Goal: Information Seeking & Learning: Compare options

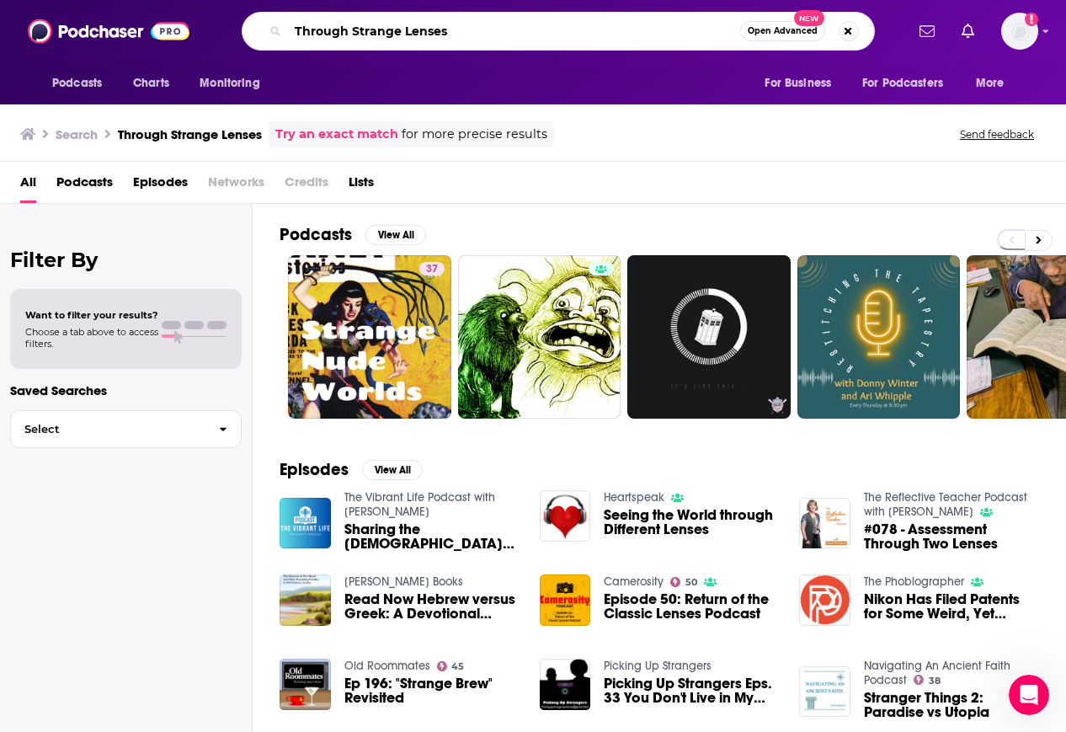
drag, startPoint x: 472, startPoint y: 29, endPoint x: 96, endPoint y: -14, distance: 378.1
click at [96, 0] on html "Podcasts Charts Monitoring Through Strange Lenses Open Advanced New For Busines…" at bounding box center [533, 366] width 1066 height 732
paste input "Psychedelics [DATE]"
type input "Psychedelics [DATE]"
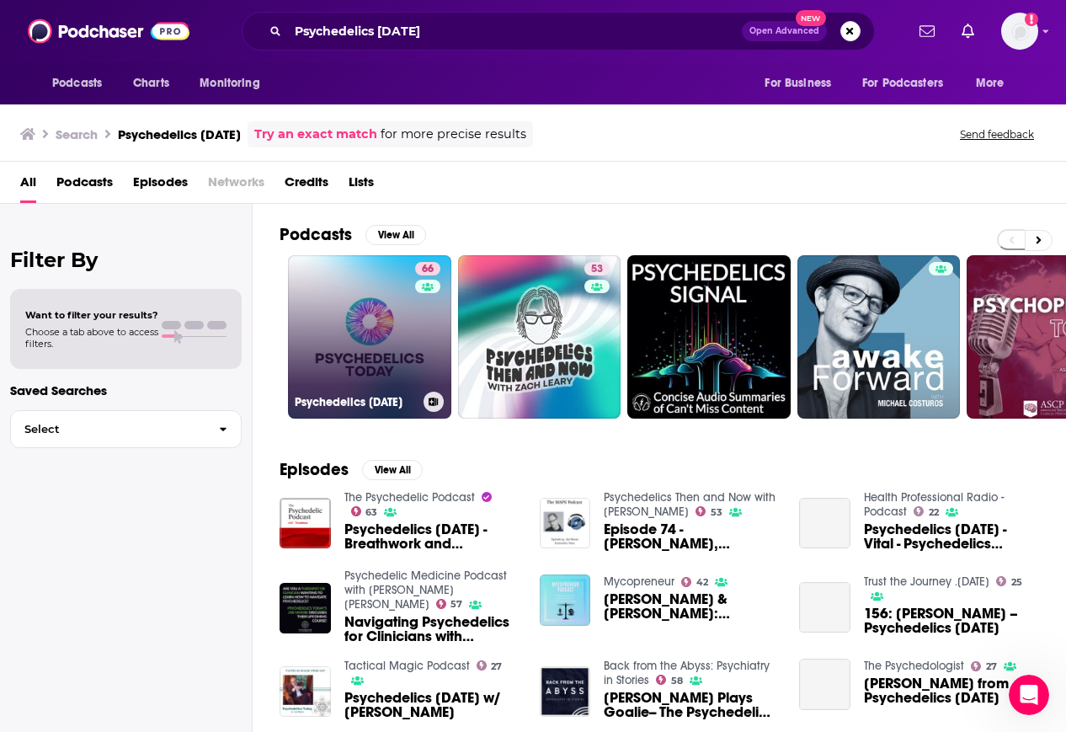
click at [419, 357] on div "66" at bounding box center [429, 327] width 29 height 130
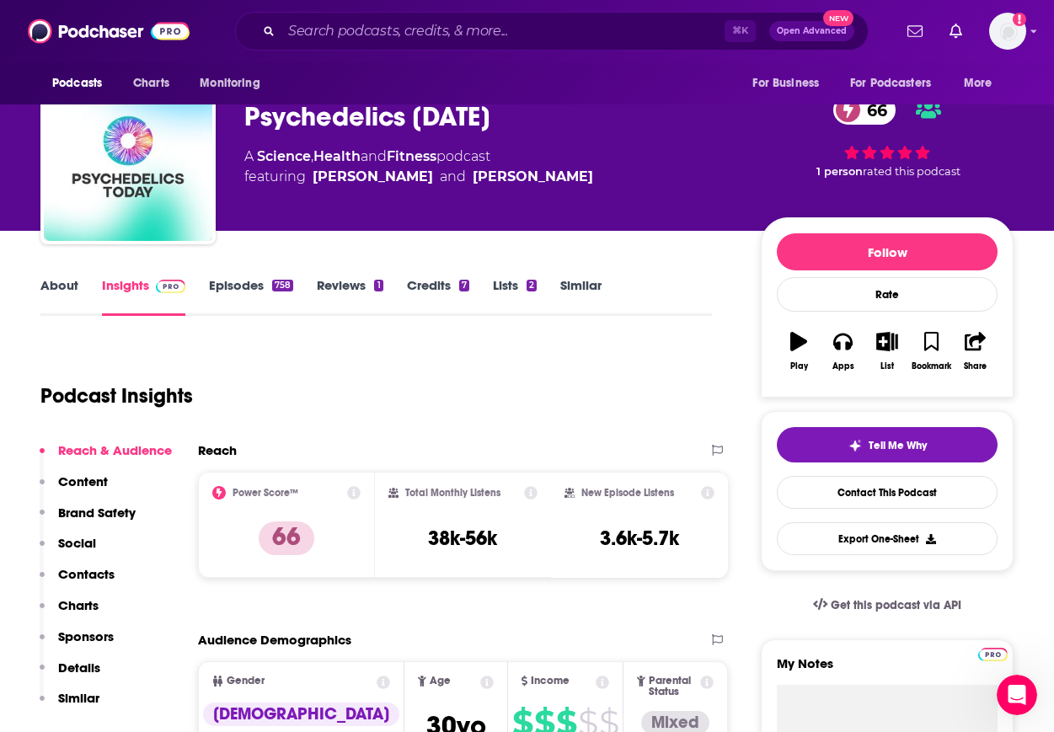
scroll to position [37, 0]
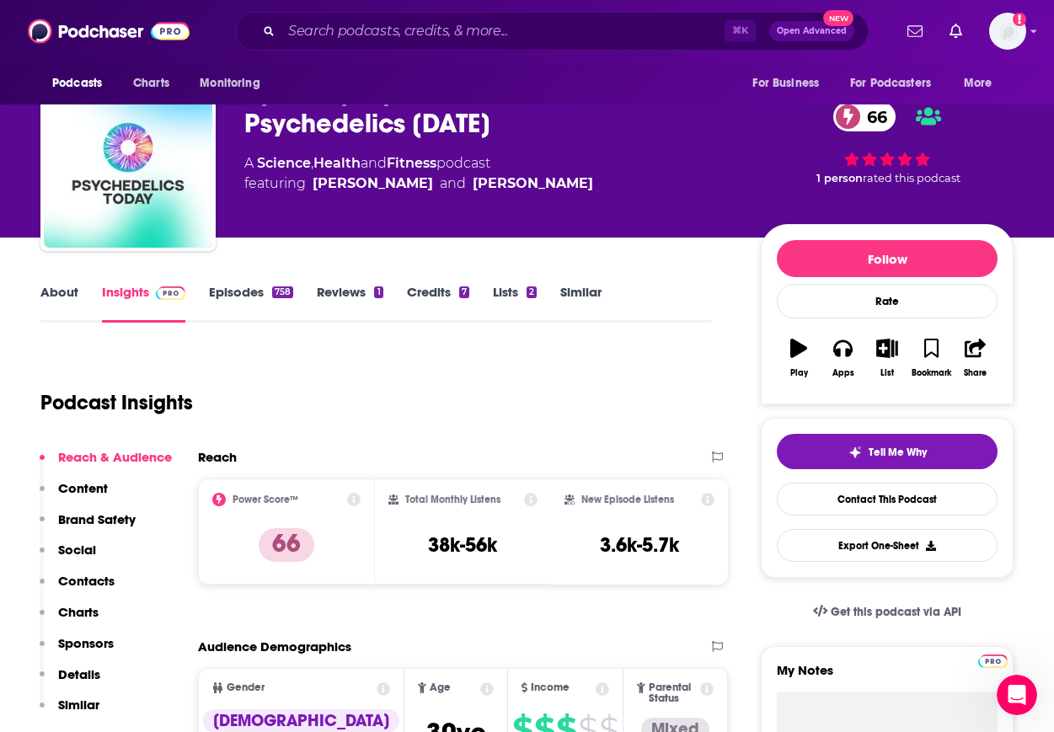
click at [103, 583] on p "Contacts" at bounding box center [86, 581] width 56 height 16
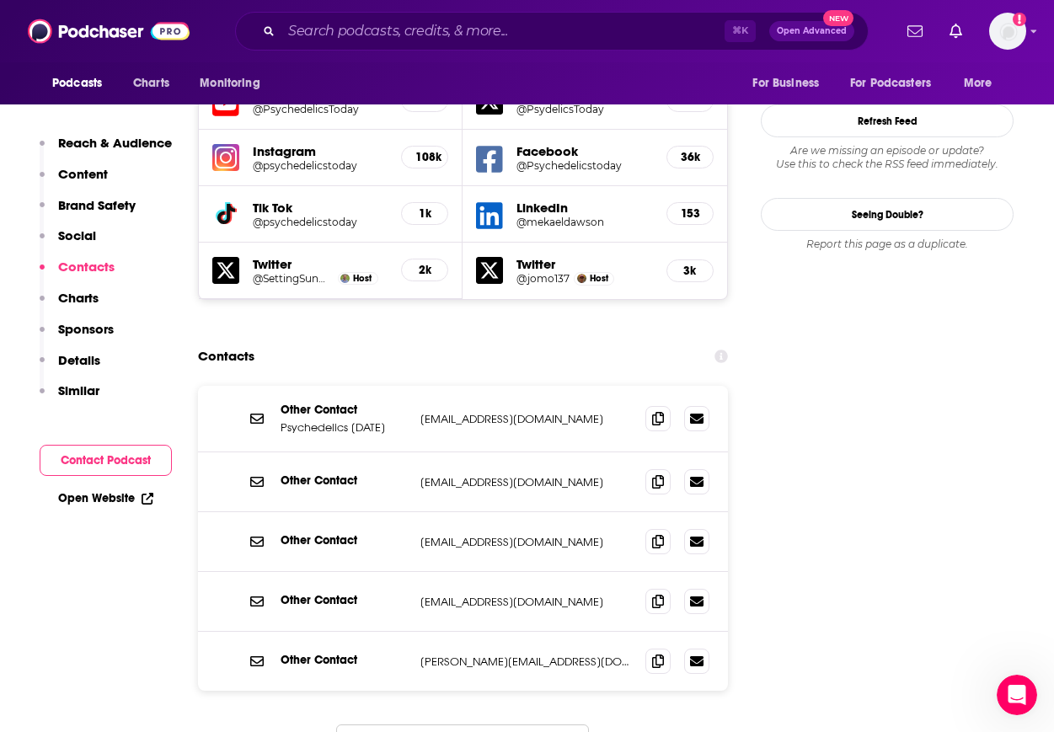
scroll to position [2012, 0]
click at [656, 410] on icon at bounding box center [658, 416] width 12 height 13
click at [657, 533] on icon at bounding box center [658, 539] width 12 height 13
click at [660, 533] on icon at bounding box center [658, 539] width 12 height 13
click at [659, 653] on icon at bounding box center [658, 659] width 12 height 13
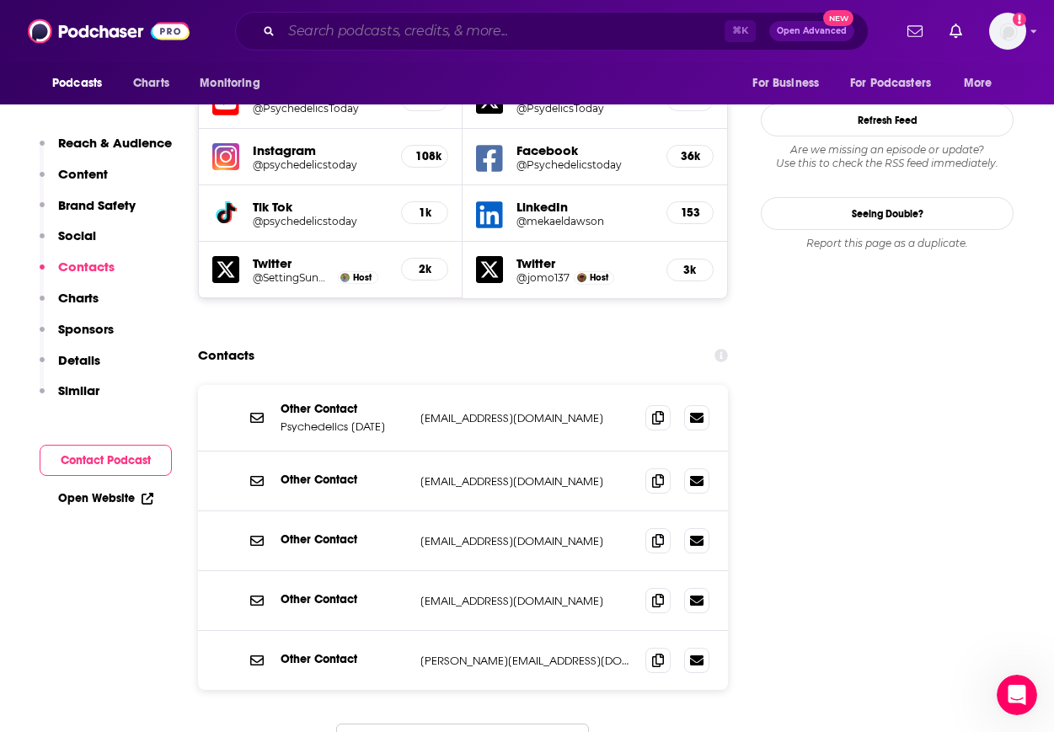
click at [481, 29] on input "Search podcasts, credits, & more..." at bounding box center [502, 31] width 443 height 27
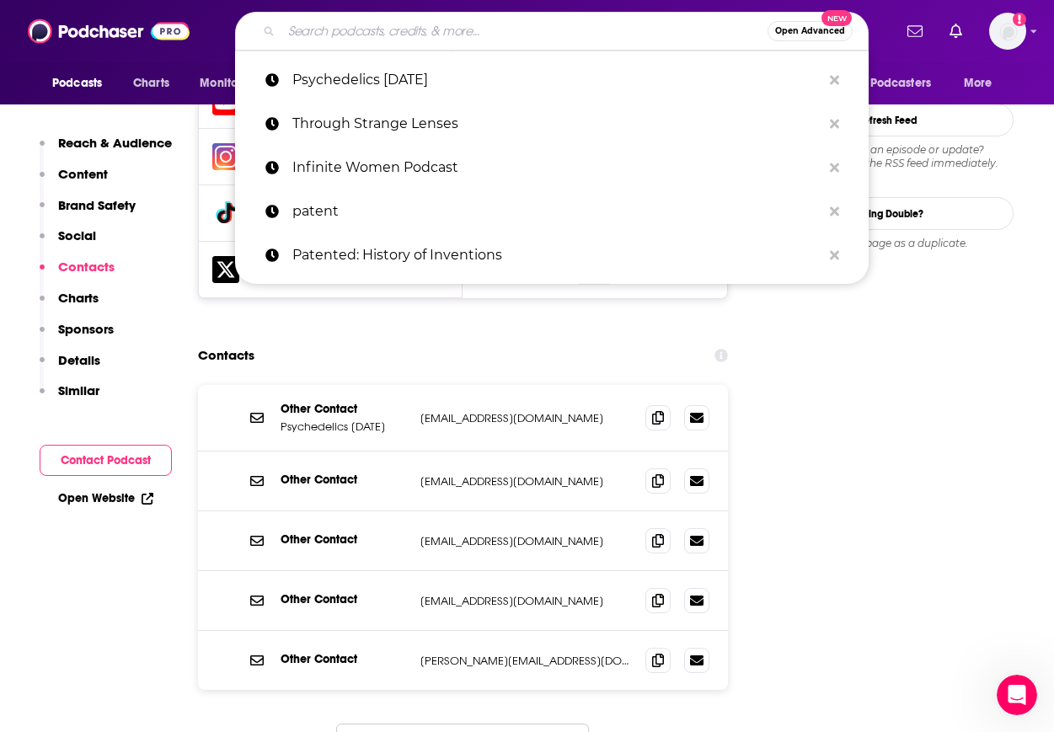
paste input "Psychedelic Salon"
type input "Psychedelic Salon"
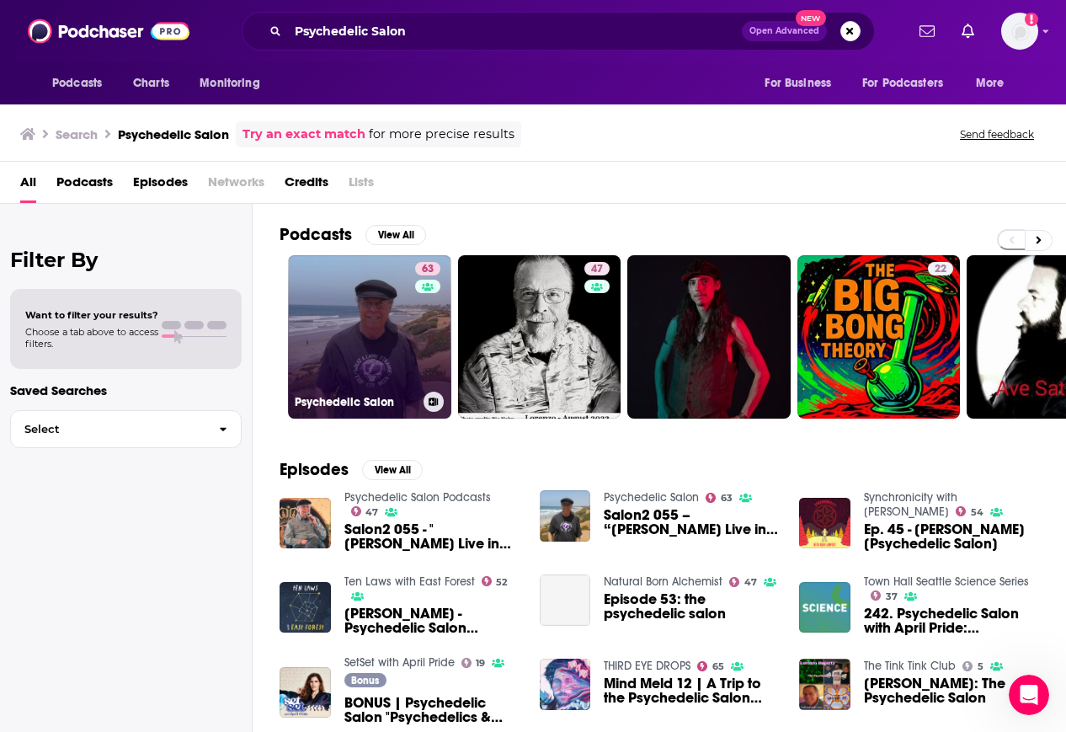
click at [387, 316] on link "63 Psychedelic Salon" at bounding box center [369, 336] width 163 height 163
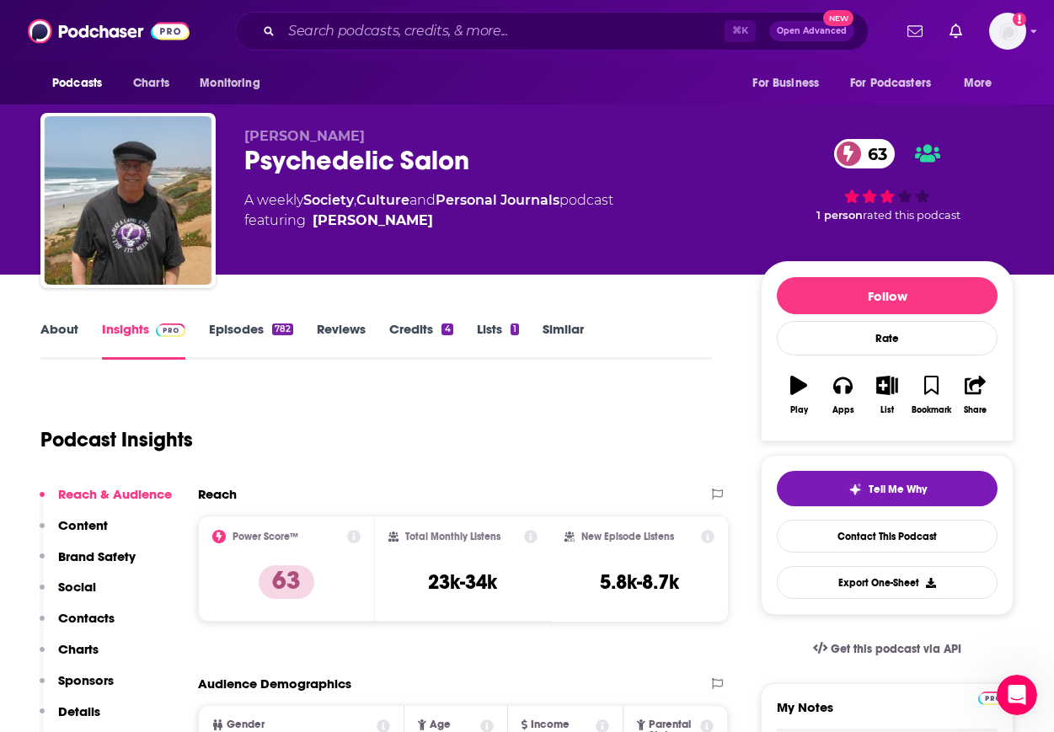
click at [127, 626] on div "Reach & Audience Content Brand Safety Social Contacts Charts Sponsors Details S…" at bounding box center [106, 625] width 132 height 279
click at [101, 612] on p "Contacts" at bounding box center [86, 618] width 56 height 16
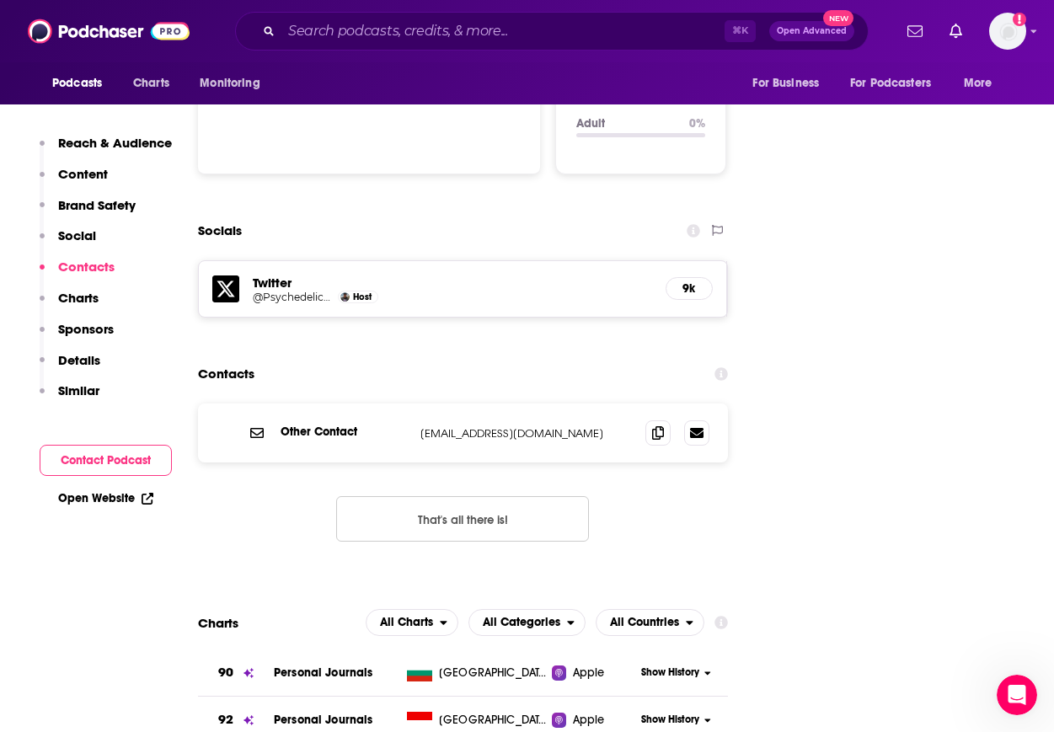
scroll to position [1803, 0]
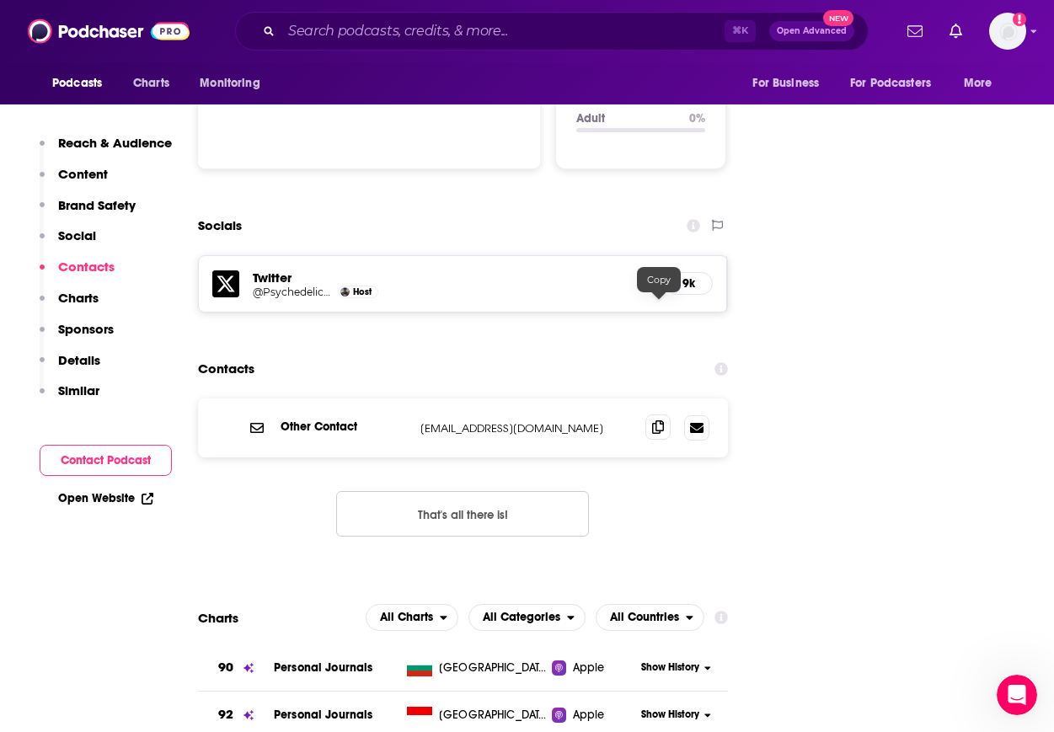
click at [656, 420] on icon at bounding box center [658, 426] width 12 height 13
click at [372, 25] on input "Search podcasts, credits, & more..." at bounding box center [502, 31] width 443 height 27
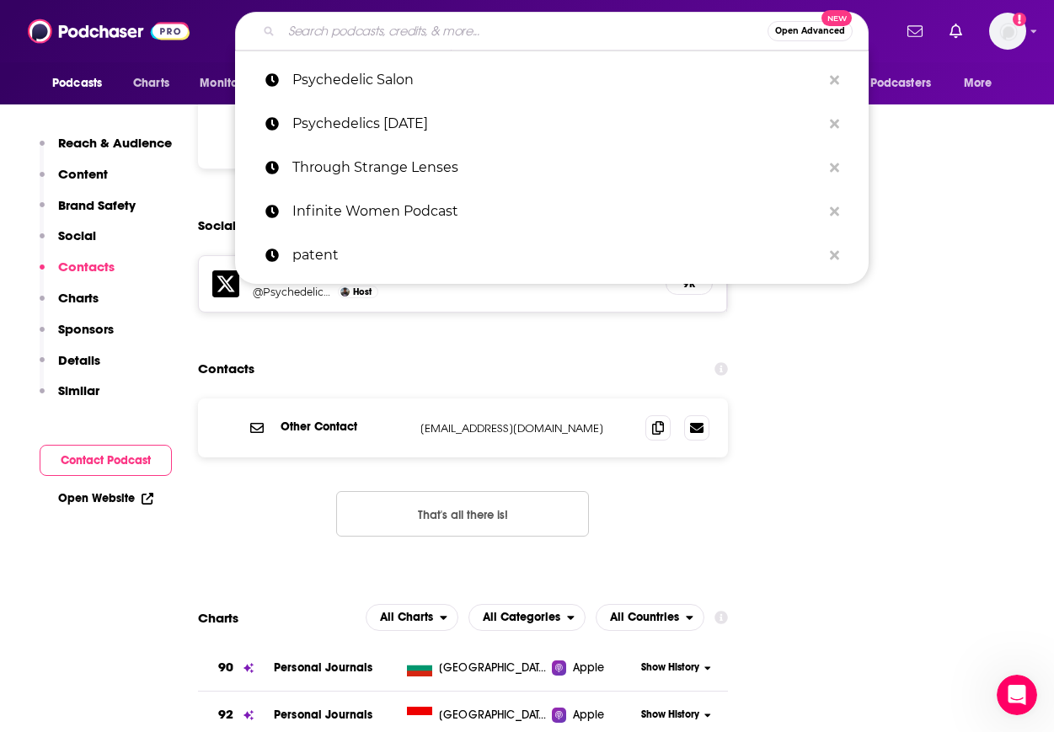
paste input "The Psychedelic Podcast"
type input "The Psychedelic Podcast"
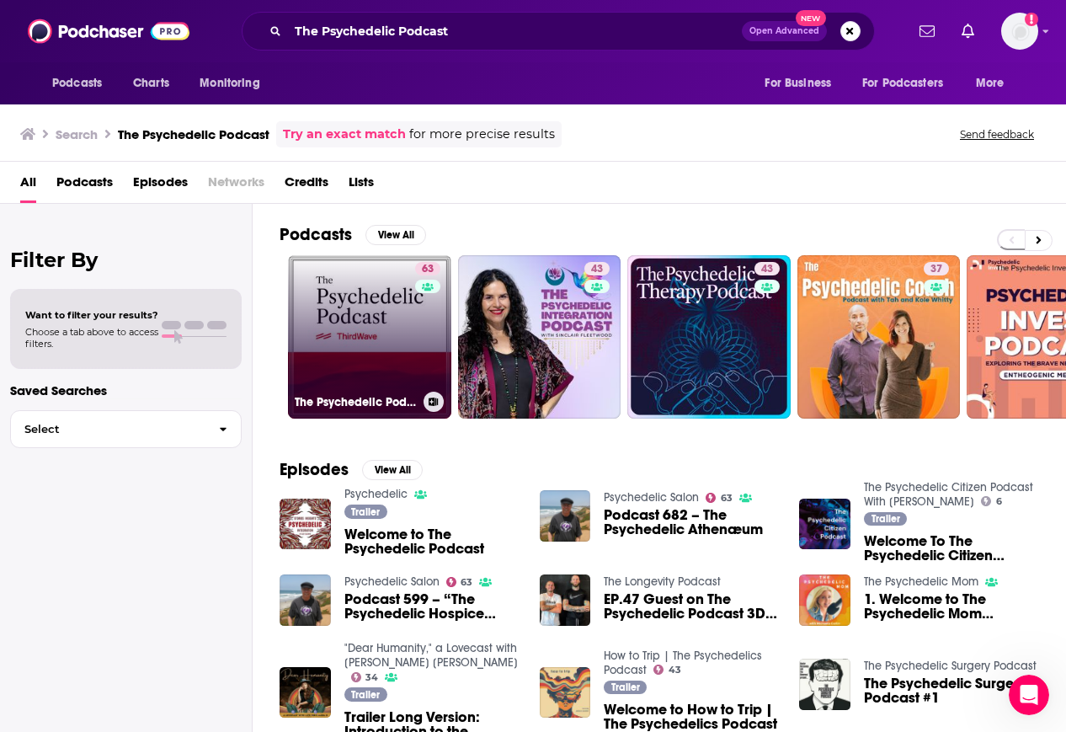
click at [388, 341] on link "63 The Psychedelic Podcast" at bounding box center [369, 336] width 163 height 163
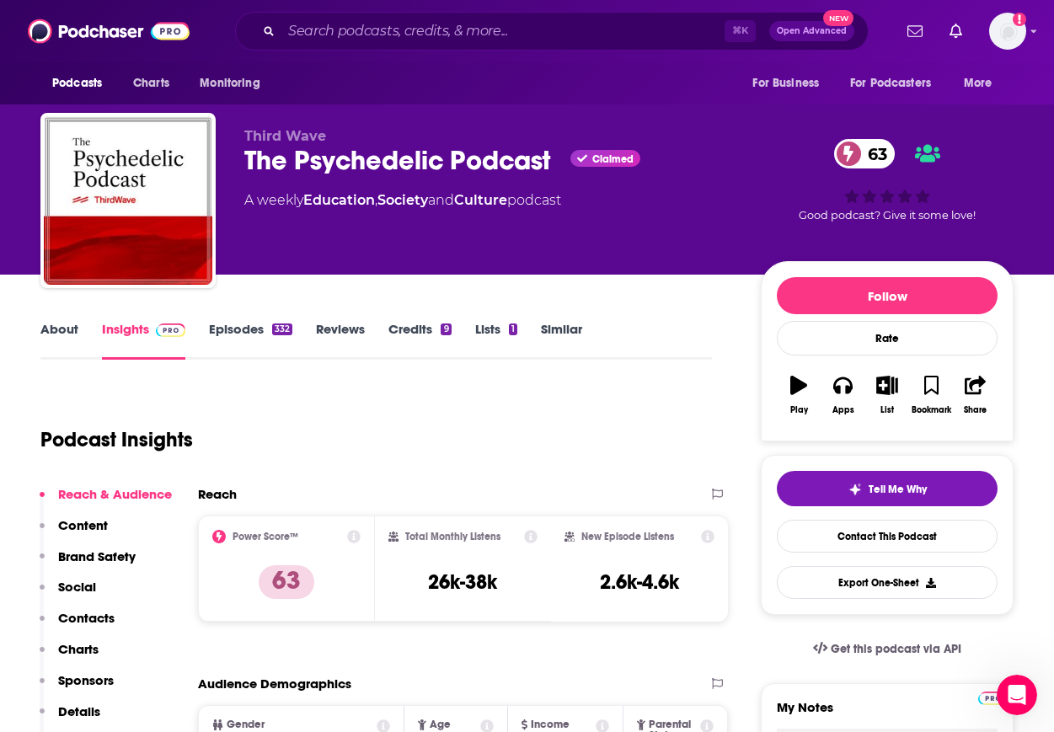
click at [52, 334] on link "About" at bounding box center [59, 340] width 38 height 39
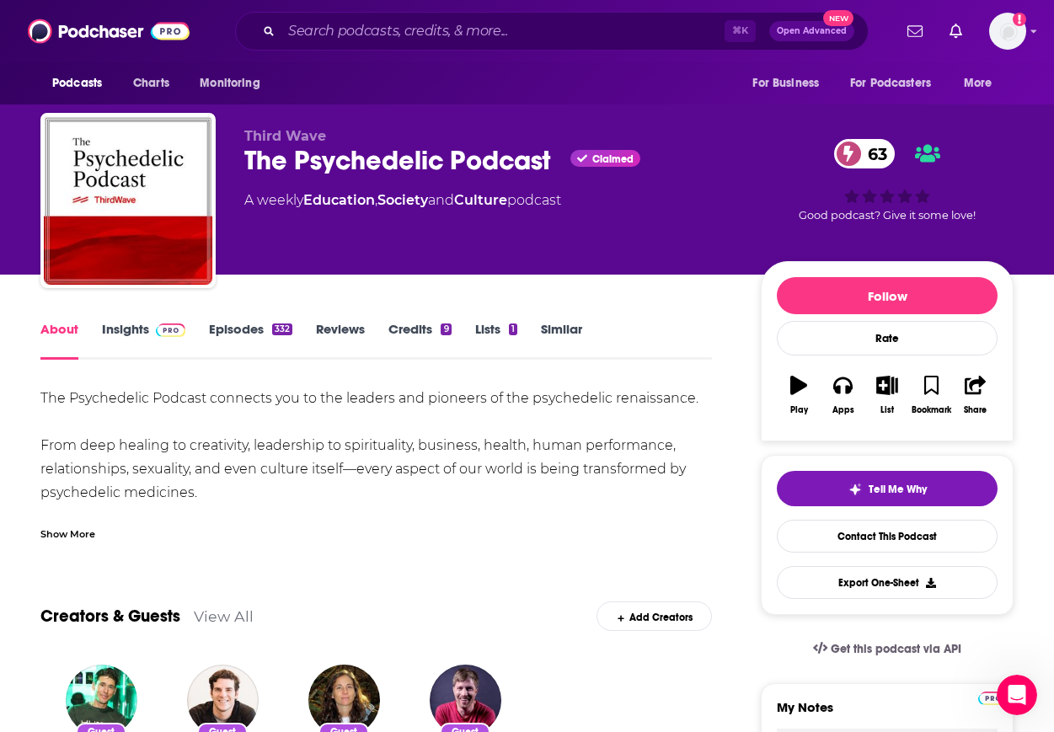
click at [143, 333] on link "Insights" at bounding box center [143, 340] width 83 height 39
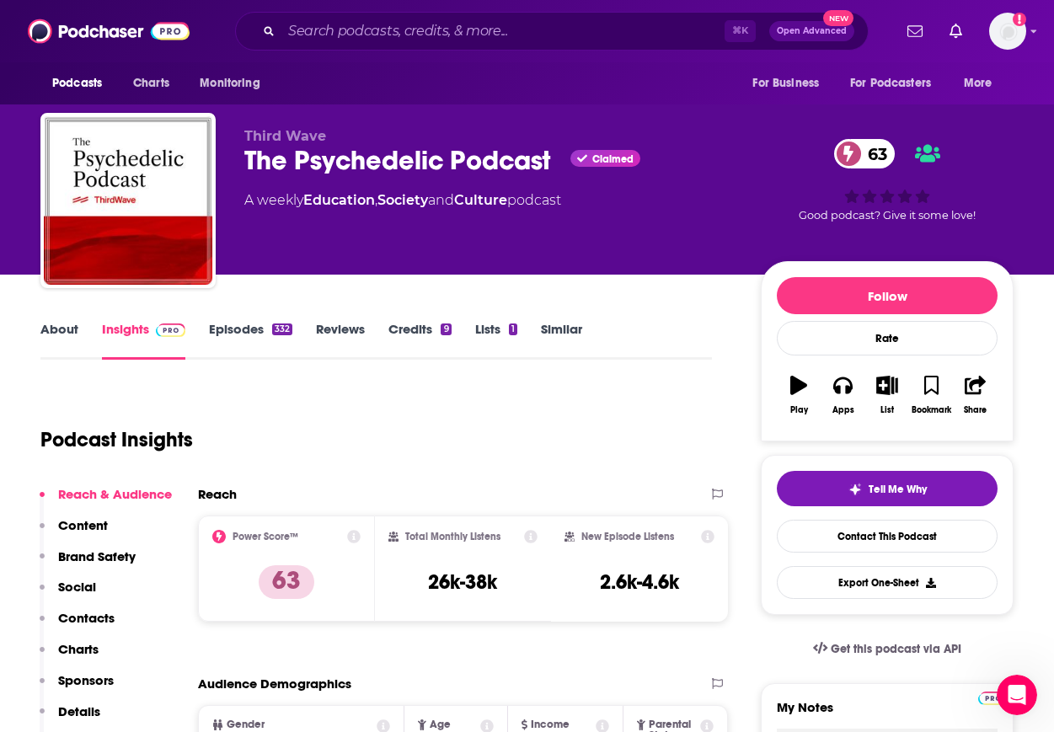
click at [99, 622] on p "Contacts" at bounding box center [86, 618] width 56 height 16
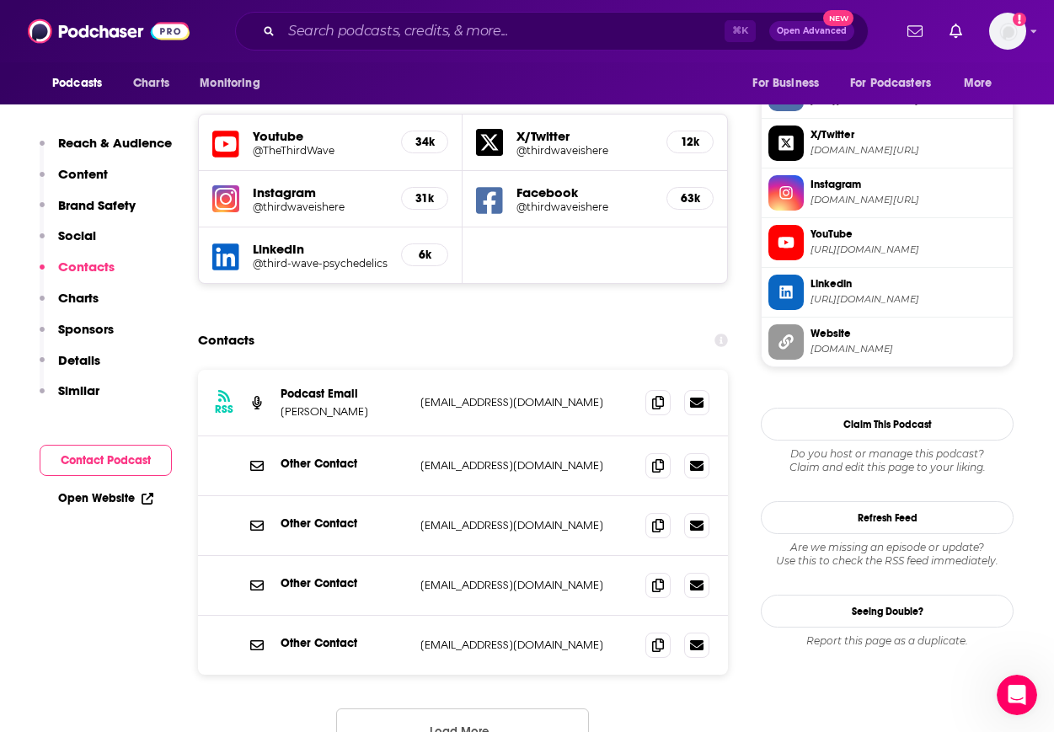
scroll to position [1619, 0]
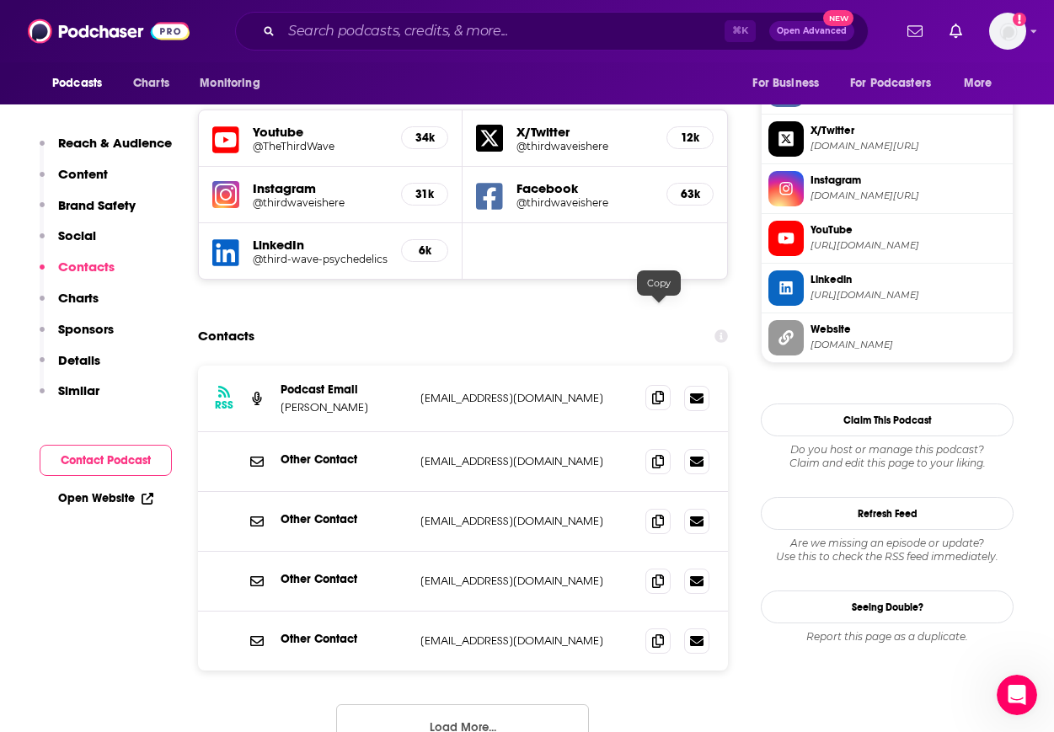
click at [663, 385] on span at bounding box center [657, 397] width 25 height 25
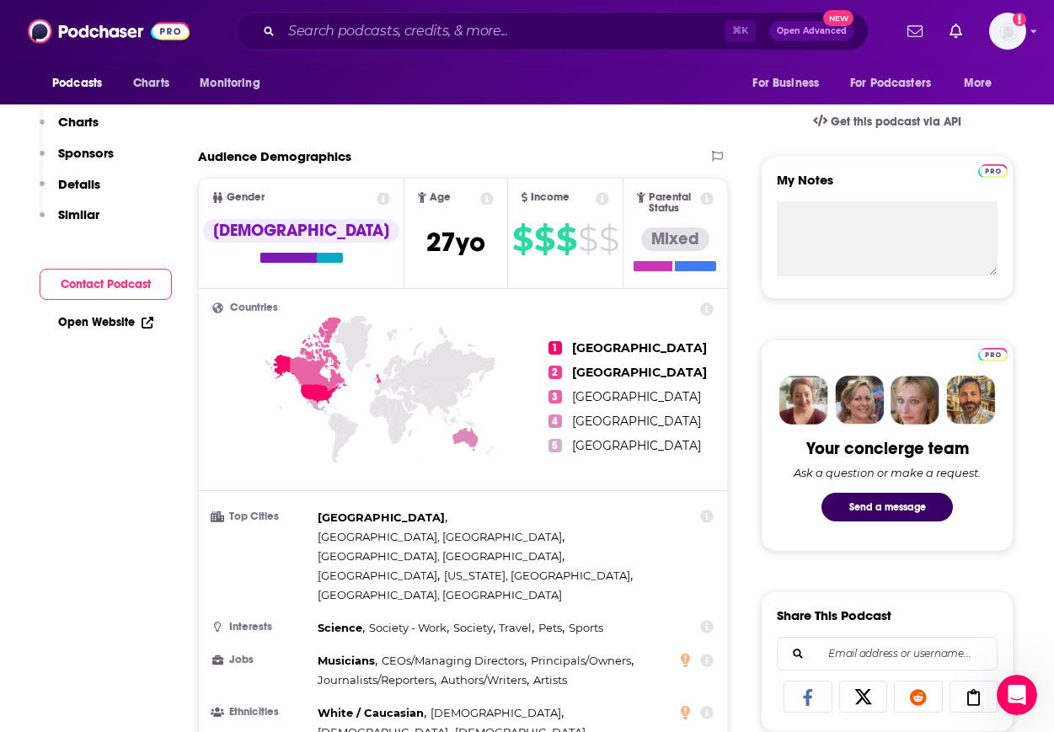
scroll to position [0, 0]
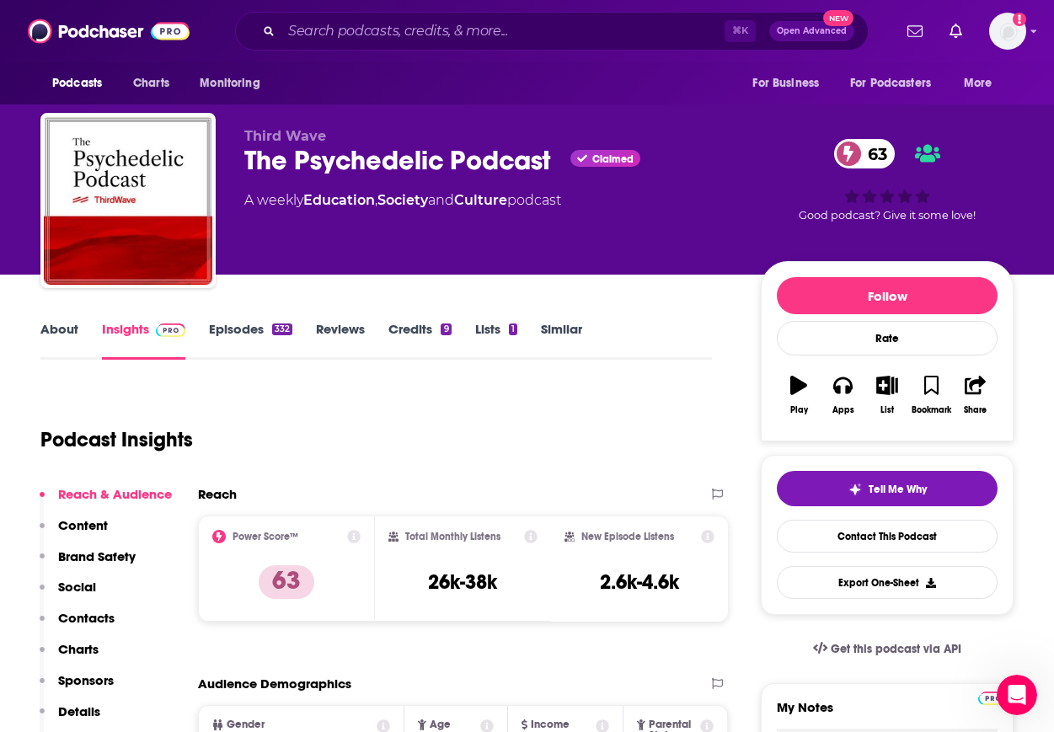
click at [55, 329] on link "About" at bounding box center [59, 340] width 38 height 39
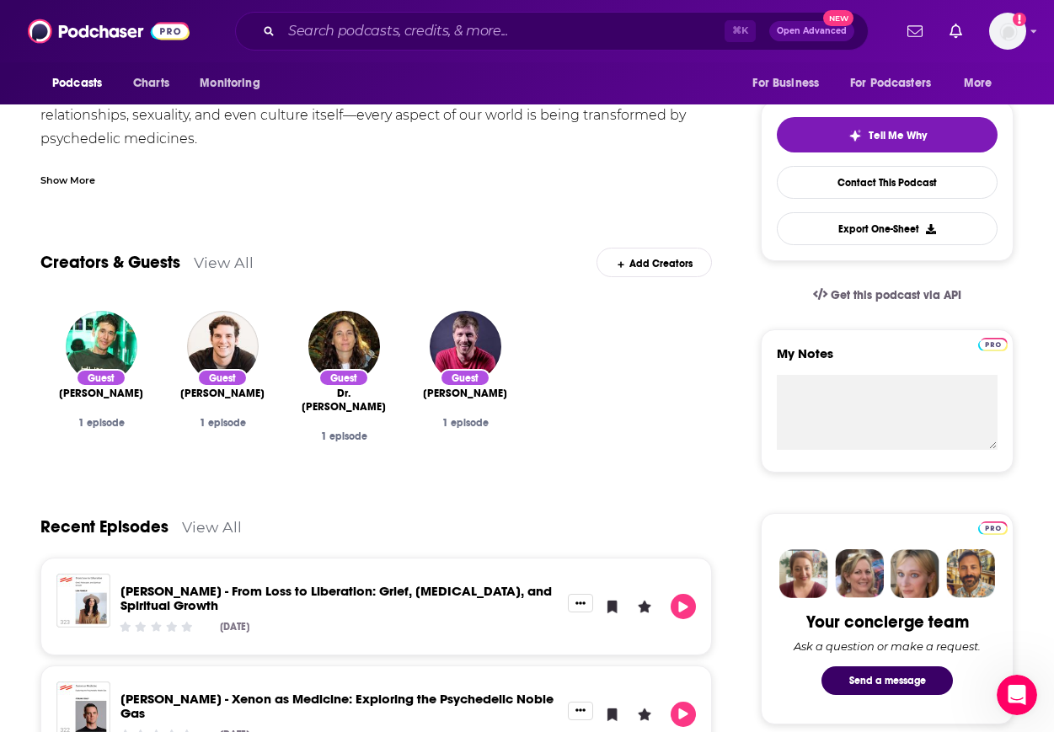
scroll to position [280, 0]
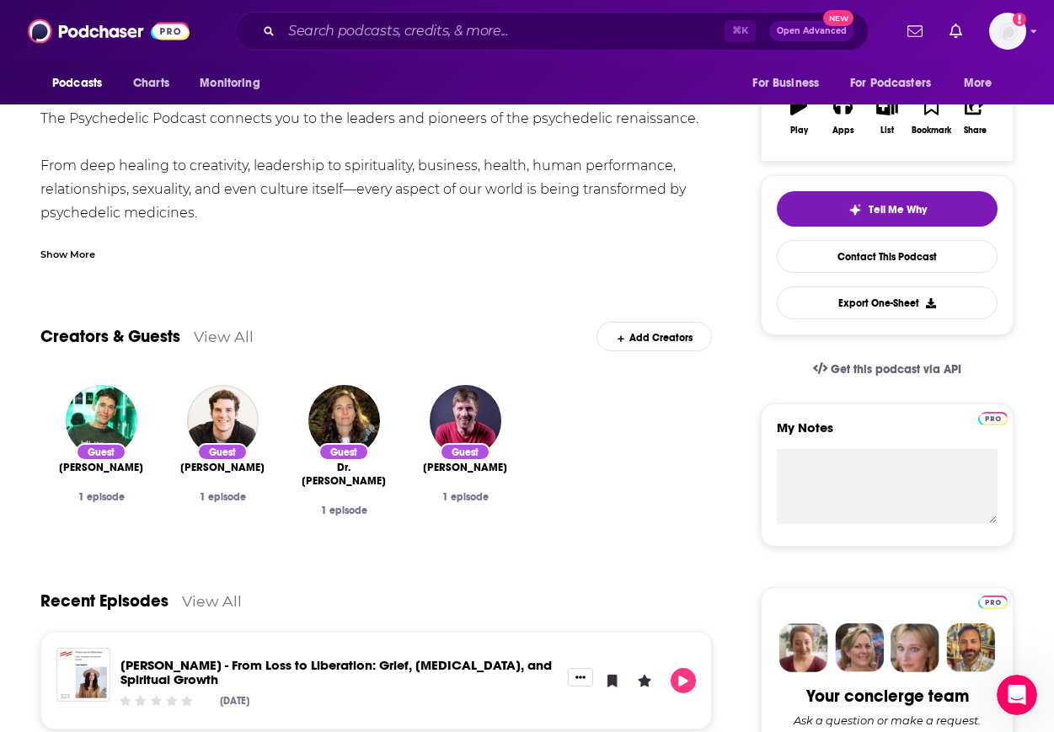
click at [50, 248] on div "Show More" at bounding box center [67, 253] width 55 height 16
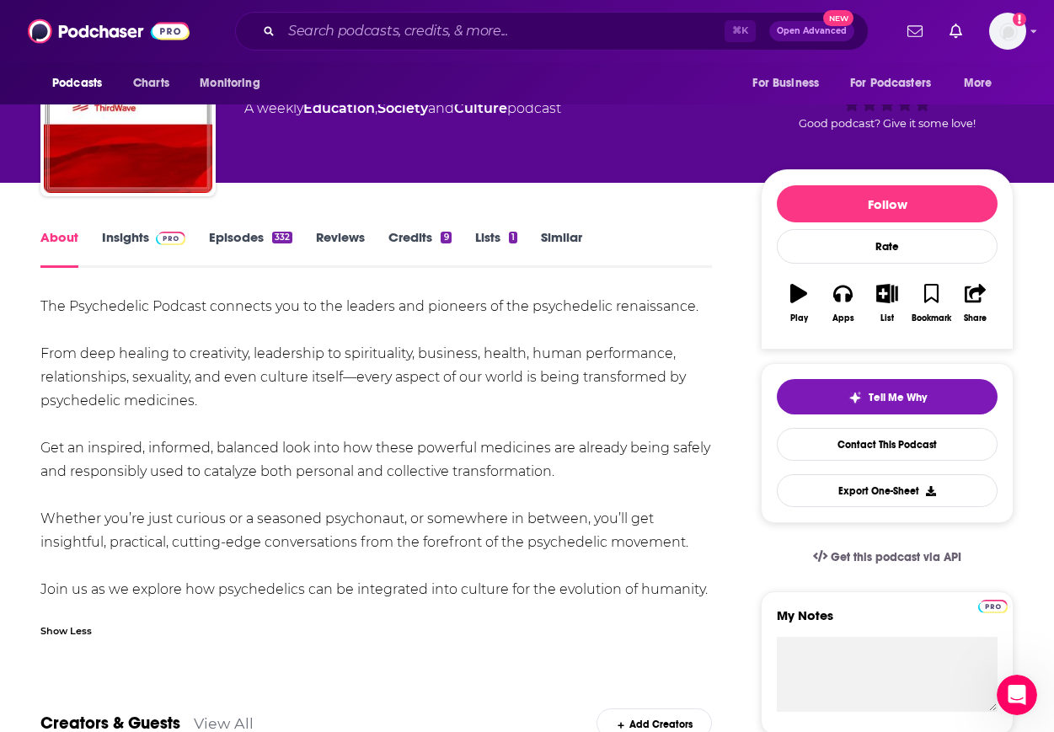
scroll to position [0, 0]
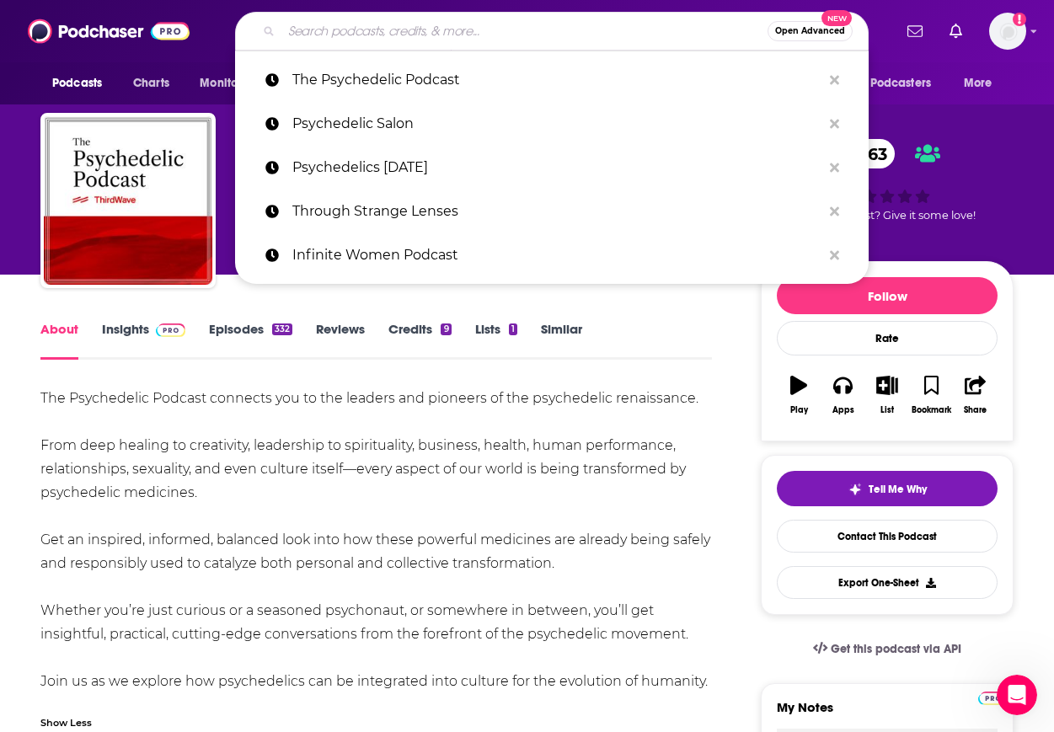
click at [509, 30] on input "Search podcasts, credits, & more..." at bounding box center [524, 31] width 486 height 27
paste input "Psychedelic Therapy Frontiers"
type input "Psychedelic Therapy Frontiers"
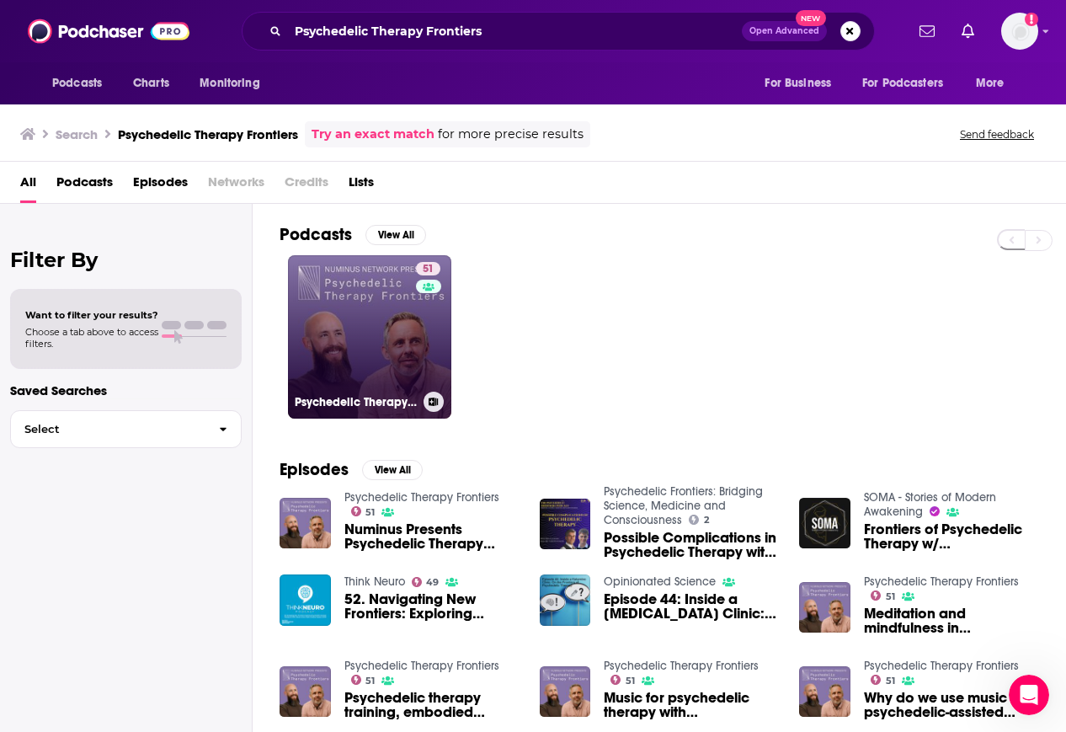
click at [338, 340] on link "51 Psychedelic Therapy Frontiers" at bounding box center [369, 336] width 163 height 163
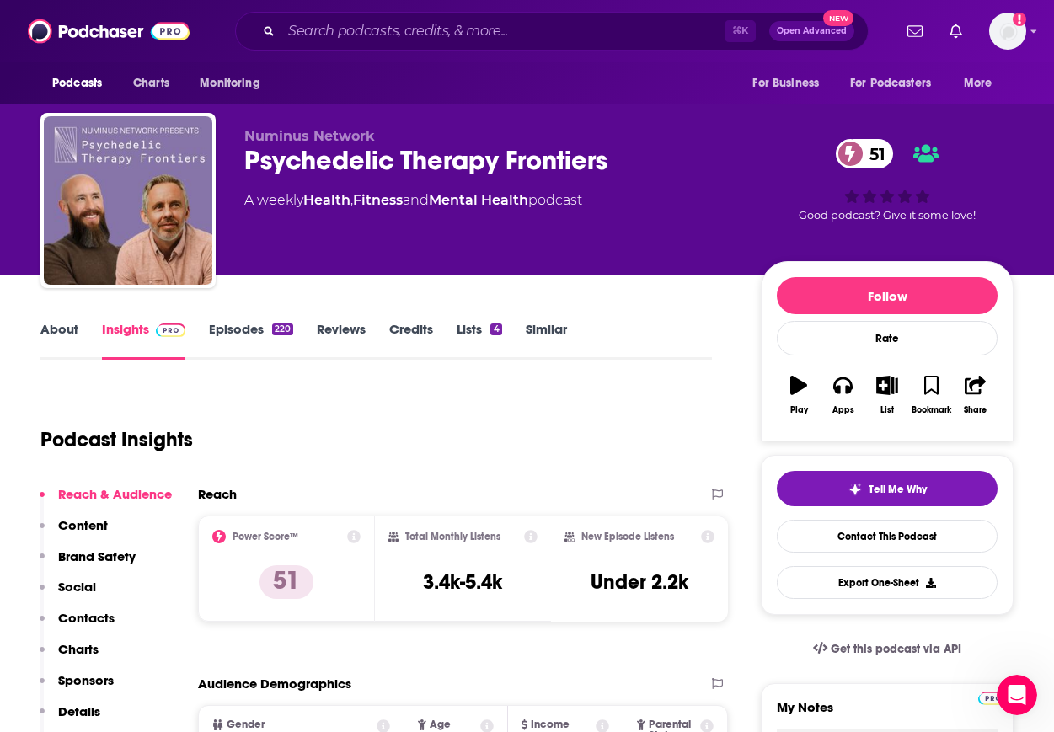
click at [93, 624] on p "Contacts" at bounding box center [86, 618] width 56 height 16
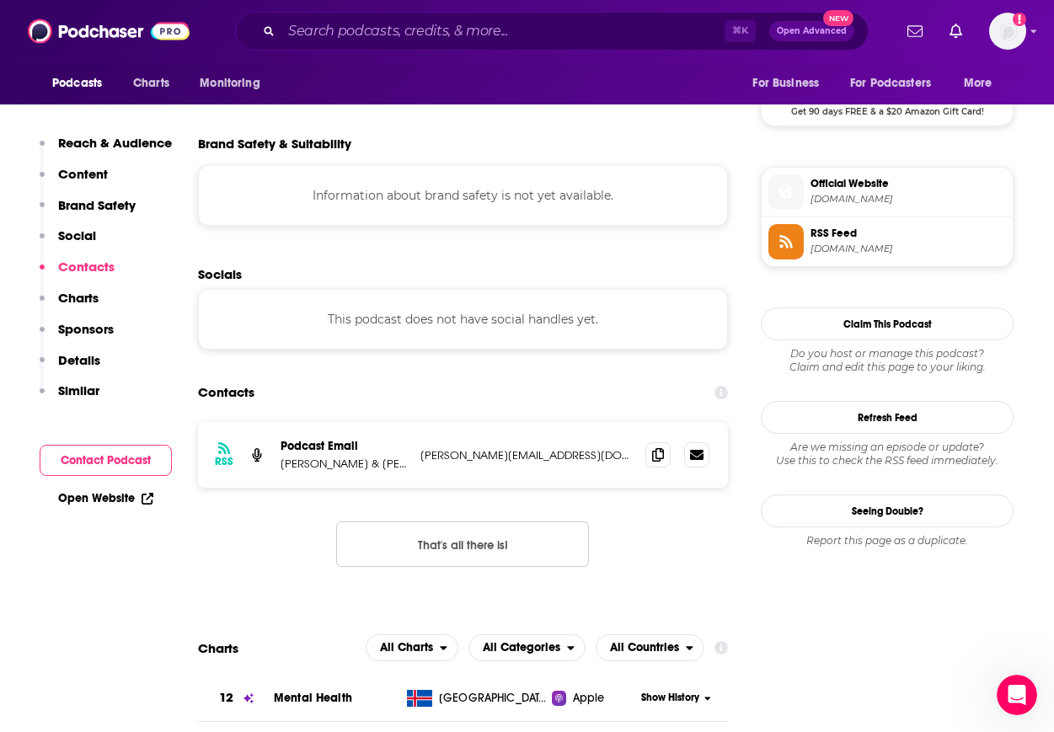
scroll to position [1493, 0]
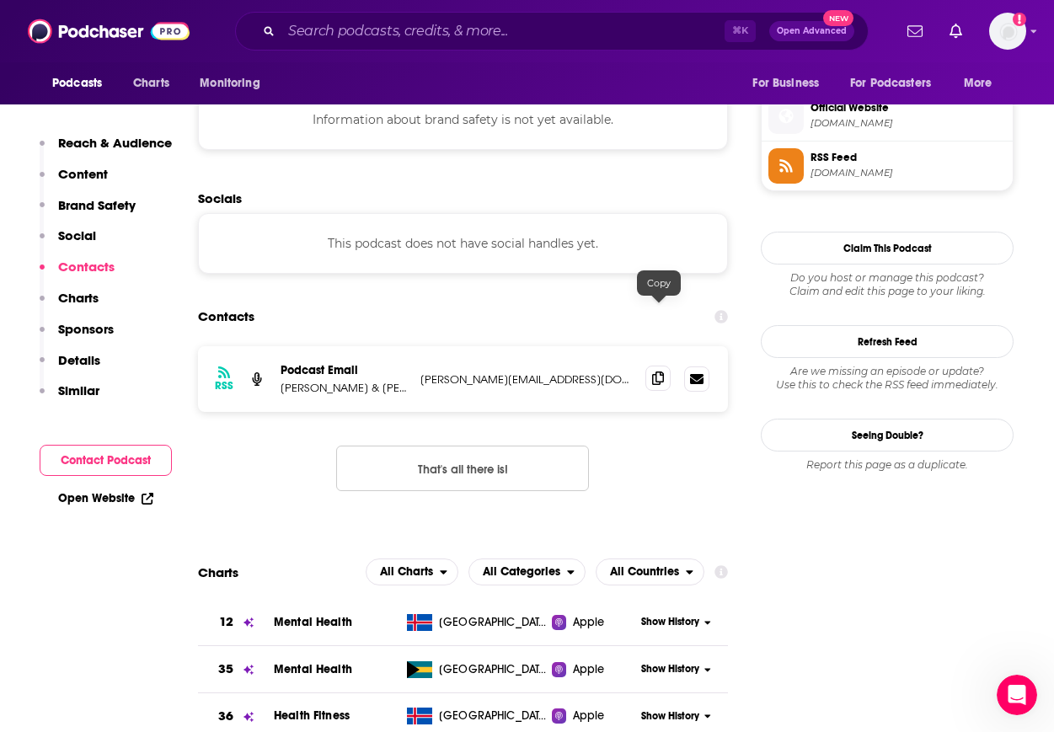
click at [664, 371] on icon at bounding box center [658, 377] width 12 height 13
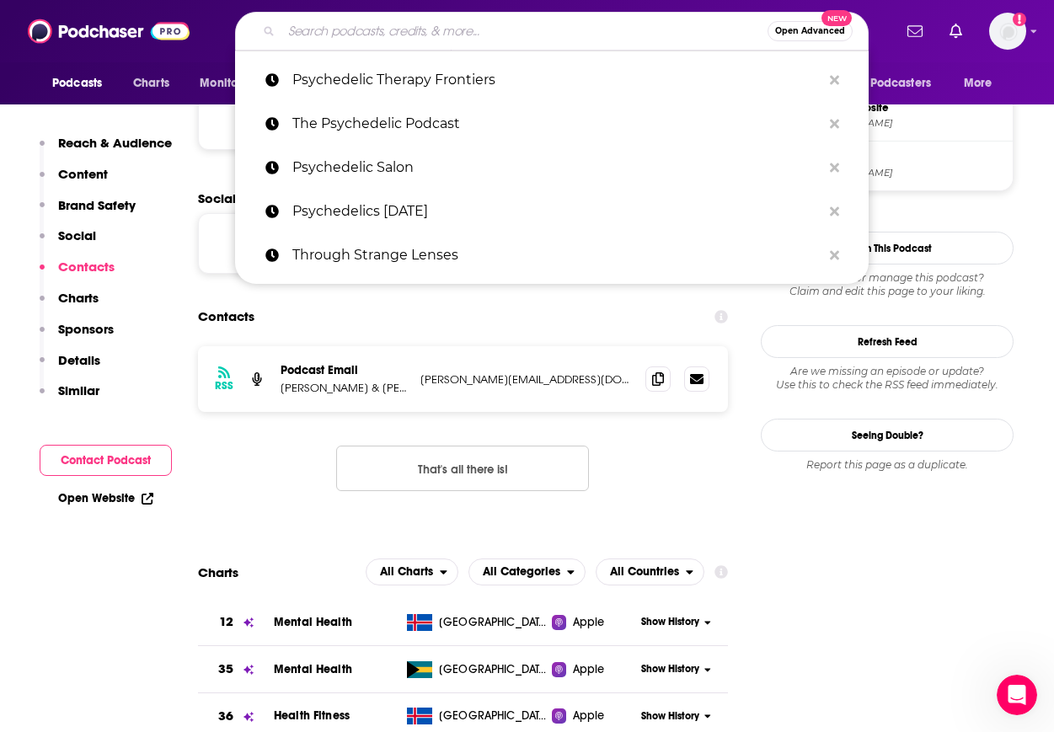
click at [334, 37] on input "Search podcasts, credits, & more..." at bounding box center [524, 31] width 486 height 27
paste input "Modern Psychedelics"
type input "Modern Psychedelics"
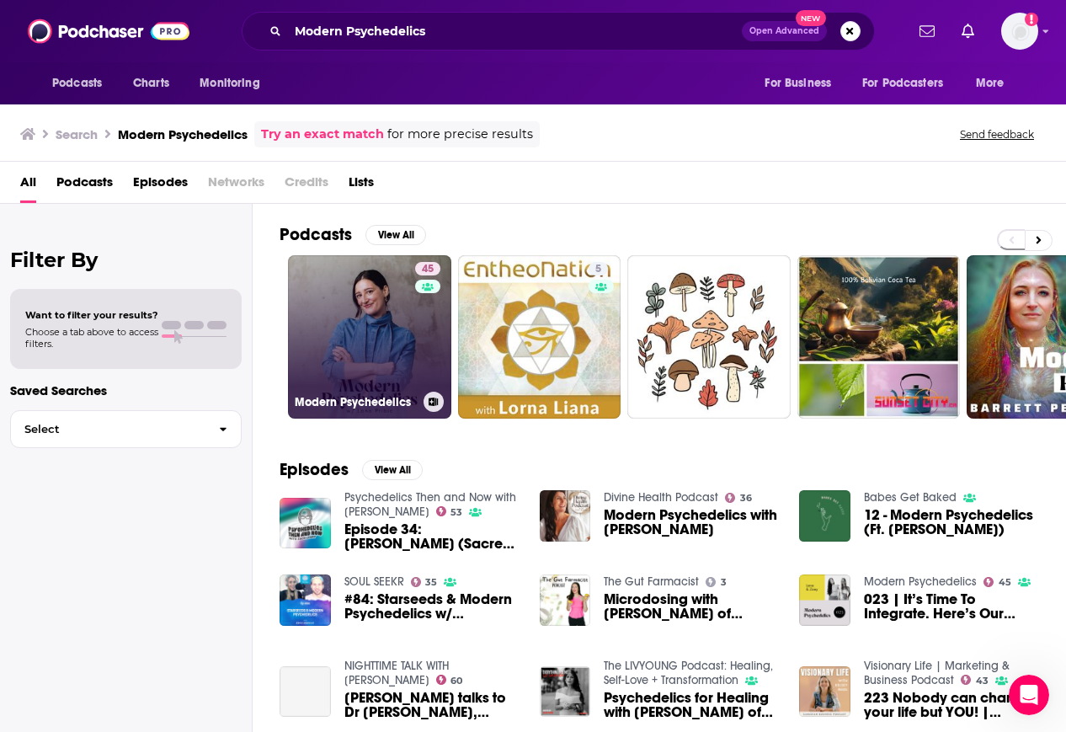
click at [399, 351] on link "45 Modern Psychedelics" at bounding box center [369, 336] width 163 height 163
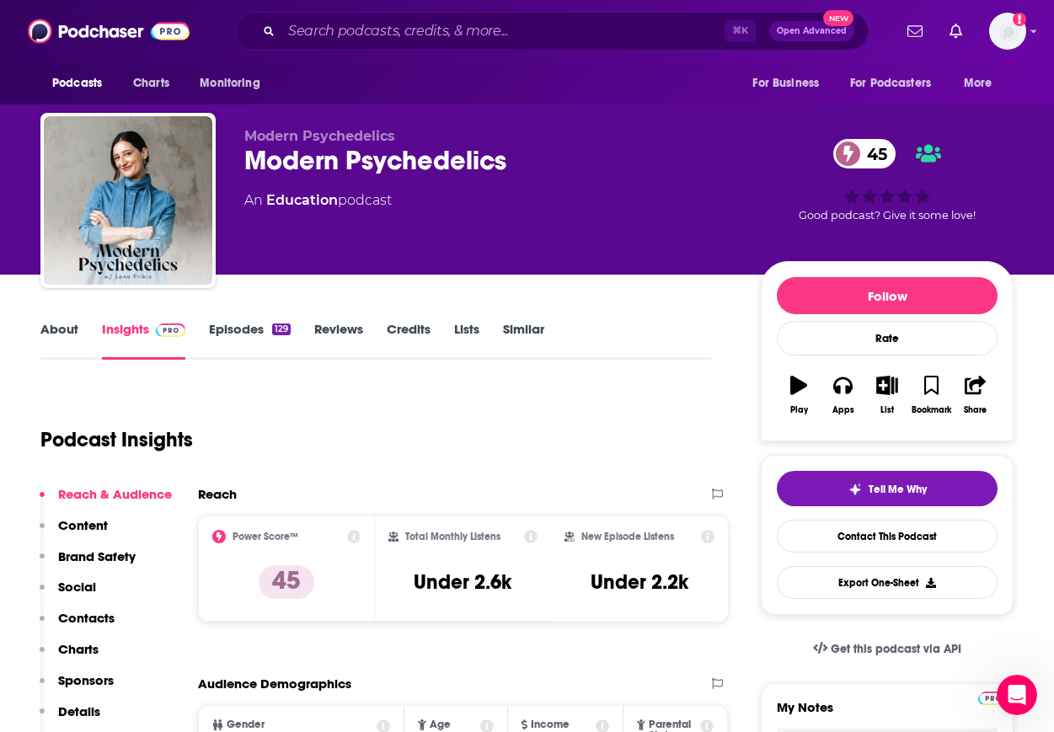
click at [67, 624] on p "Contacts" at bounding box center [86, 618] width 56 height 16
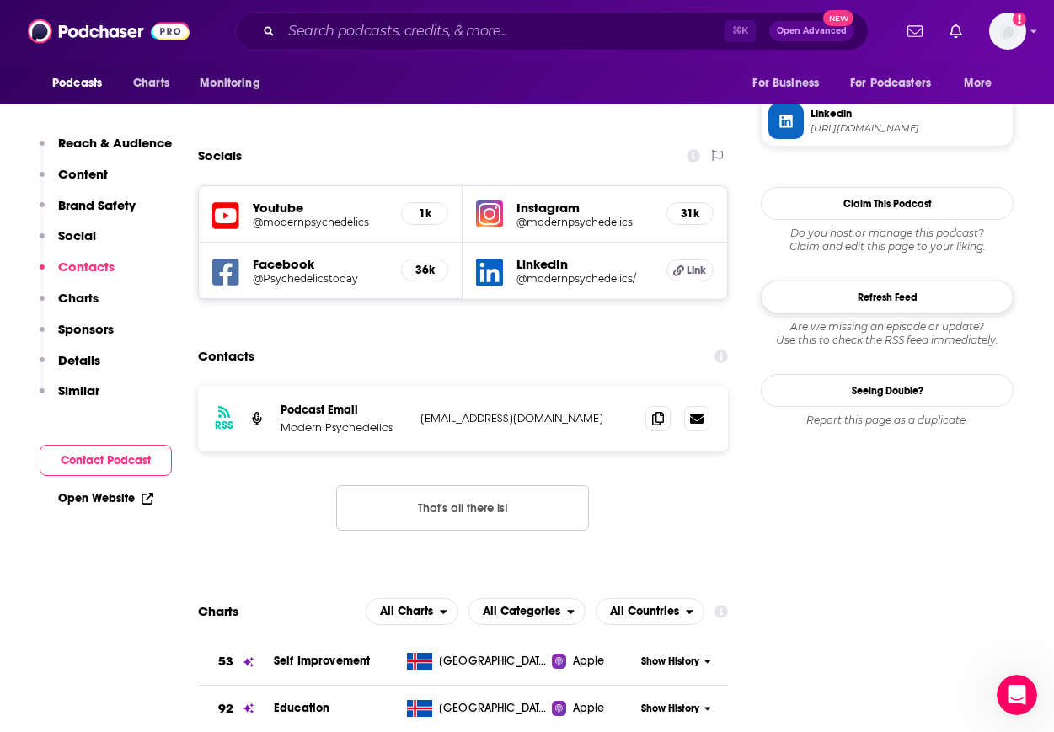
scroll to position [1583, 0]
click at [654, 410] on icon at bounding box center [658, 416] width 12 height 13
click at [395, 25] on input "Search podcasts, credits, & more..." at bounding box center [502, 31] width 443 height 27
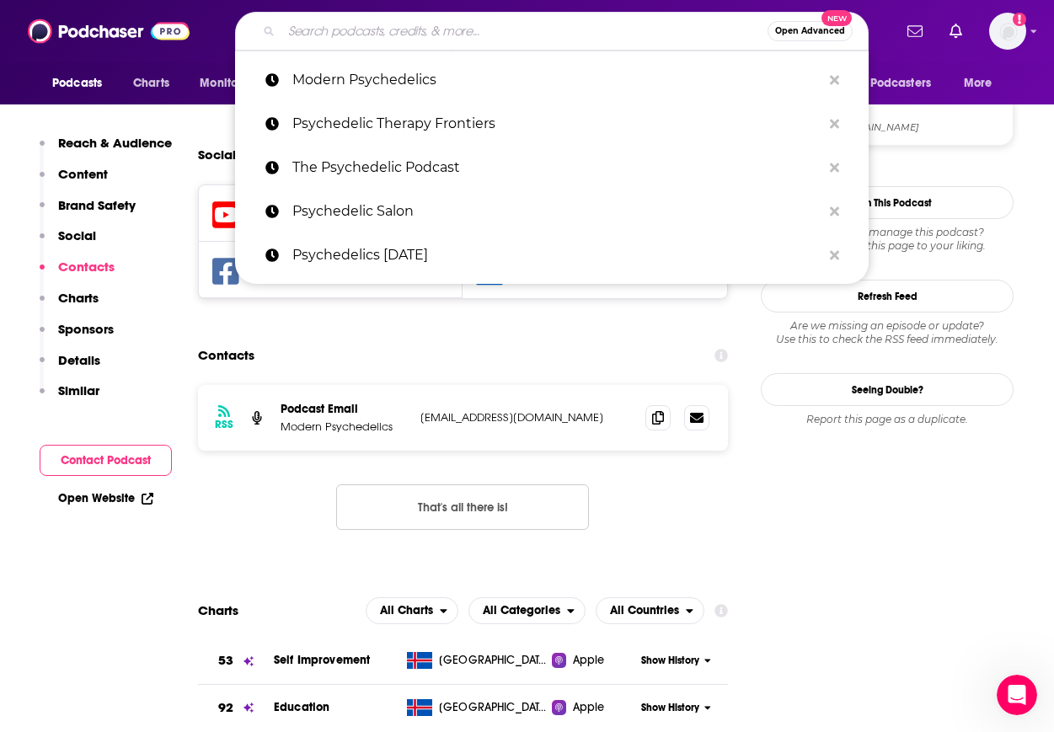
paste input "The Entheogenic Evolution"
type input "The Entheogenic Evolution"
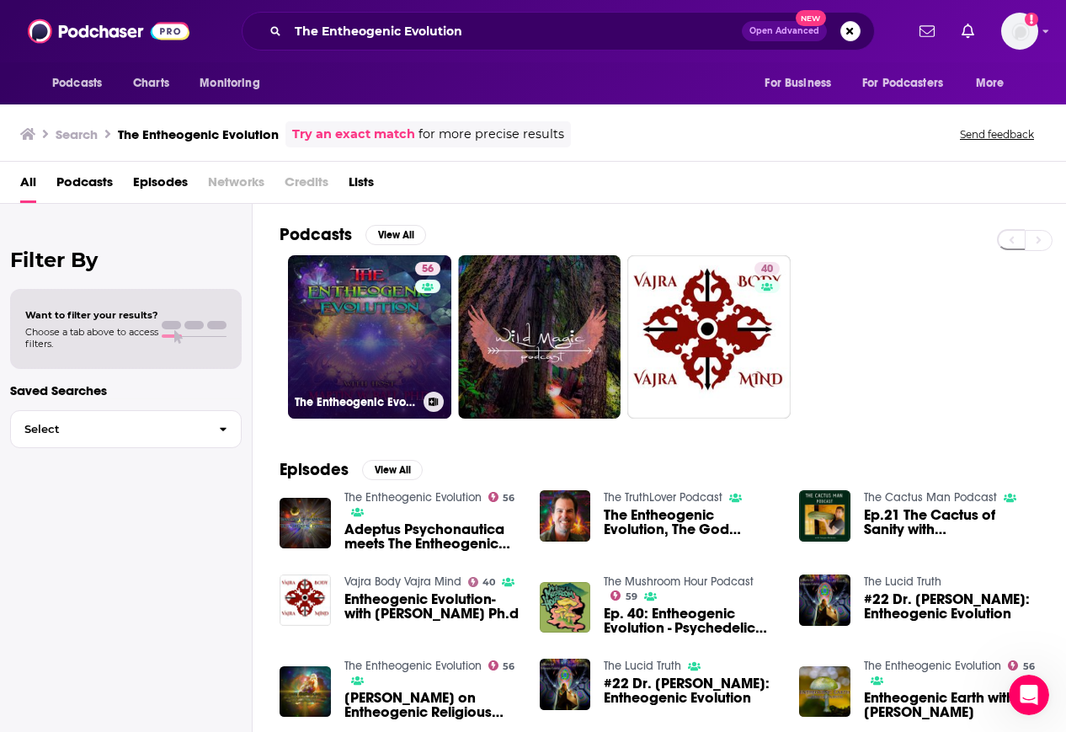
click at [380, 314] on link "56 The Entheogenic Evolution" at bounding box center [369, 336] width 163 height 163
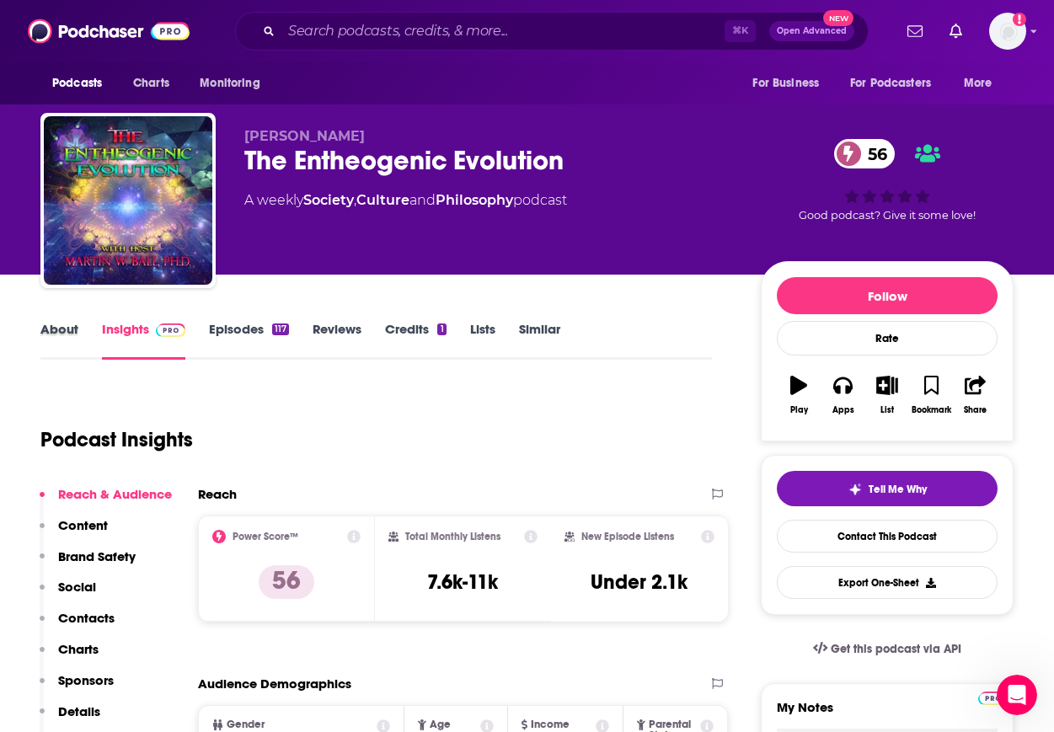
drag, startPoint x: 79, startPoint y: 329, endPoint x: 39, endPoint y: 340, distance: 41.9
click at [79, 330] on div "About" at bounding box center [70, 340] width 61 height 39
click at [60, 324] on link "About" at bounding box center [59, 340] width 38 height 39
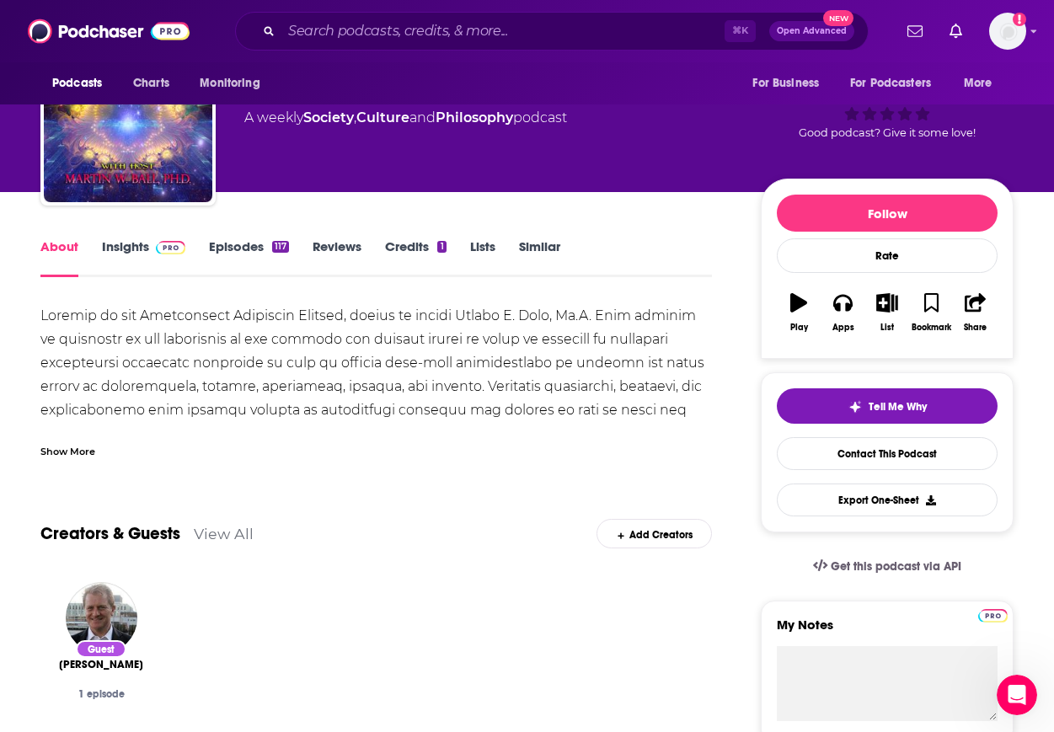
scroll to position [89, 0]
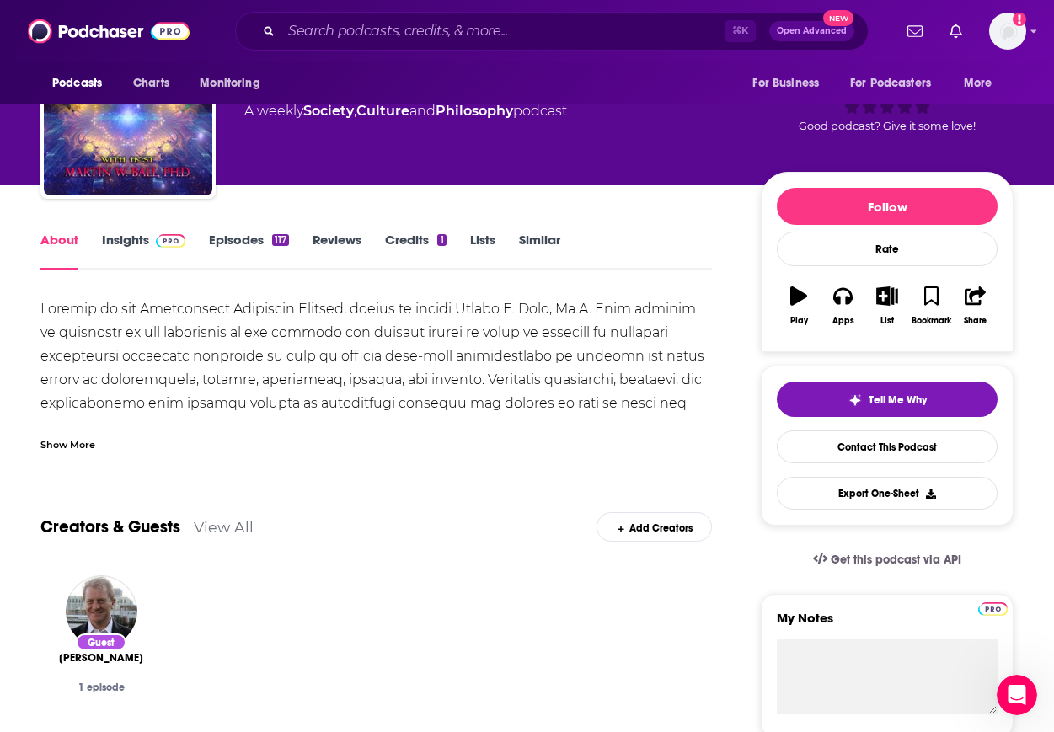
click at [76, 447] on div "Show More" at bounding box center [67, 443] width 55 height 16
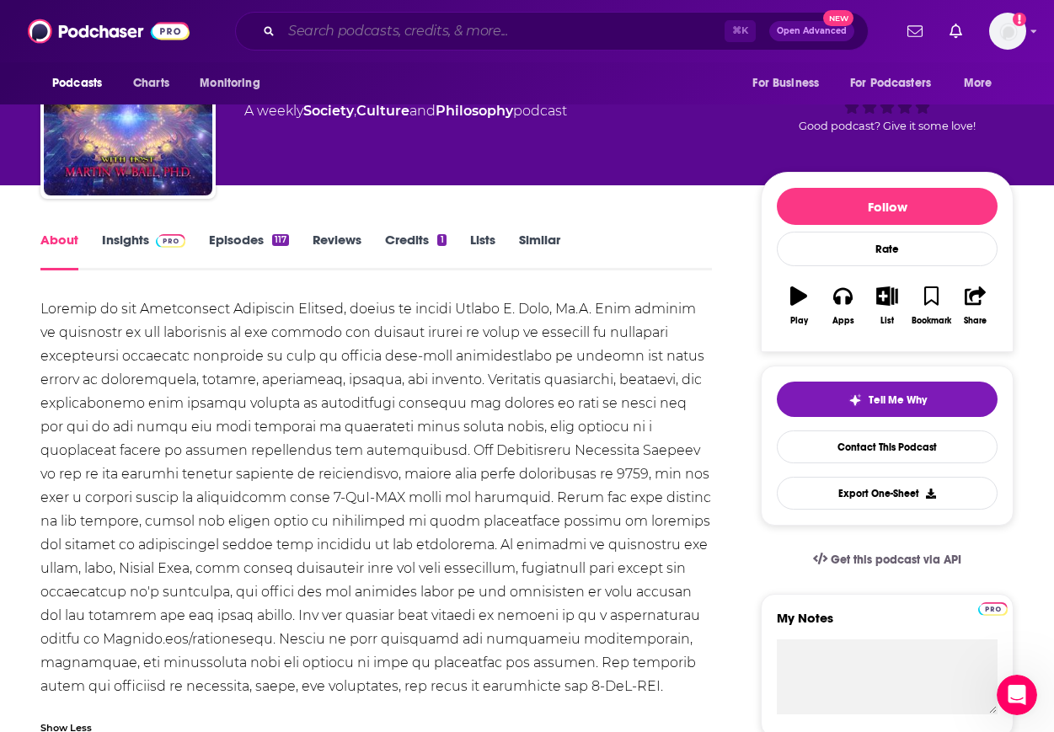
click at [446, 38] on input "Search podcasts, credits, & more..." at bounding box center [502, 31] width 443 height 27
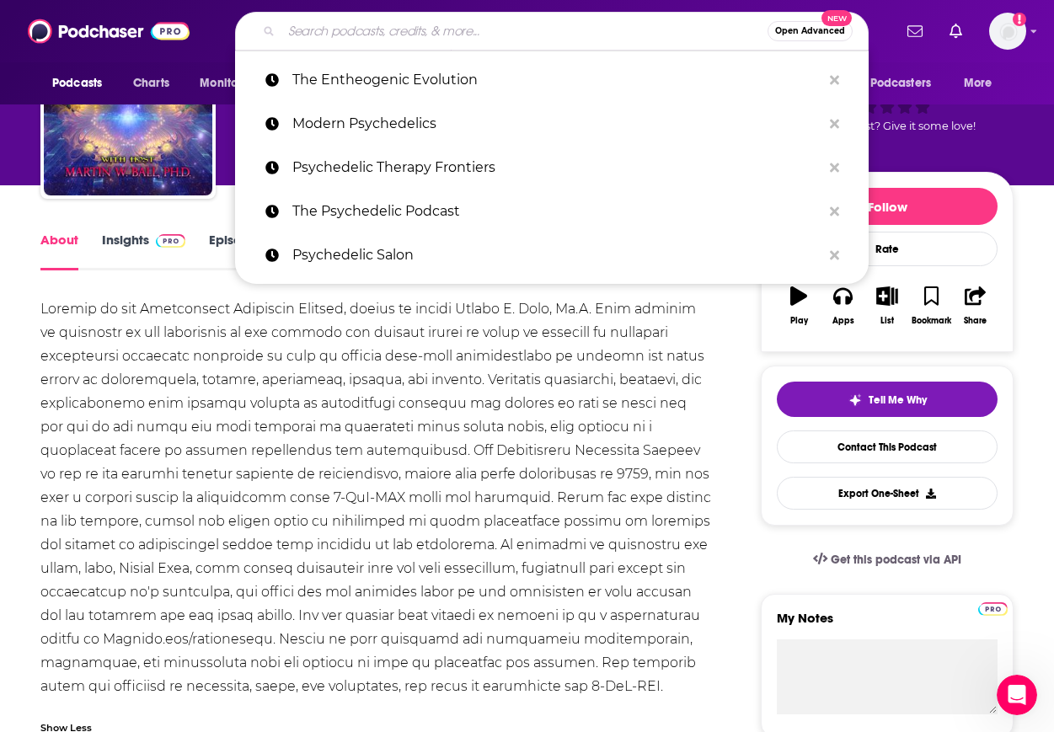
paste input "What a Trip! Adventures in the Psychedelic Space"
type input "What a Trip! Adventures in the Psychedelic Space"
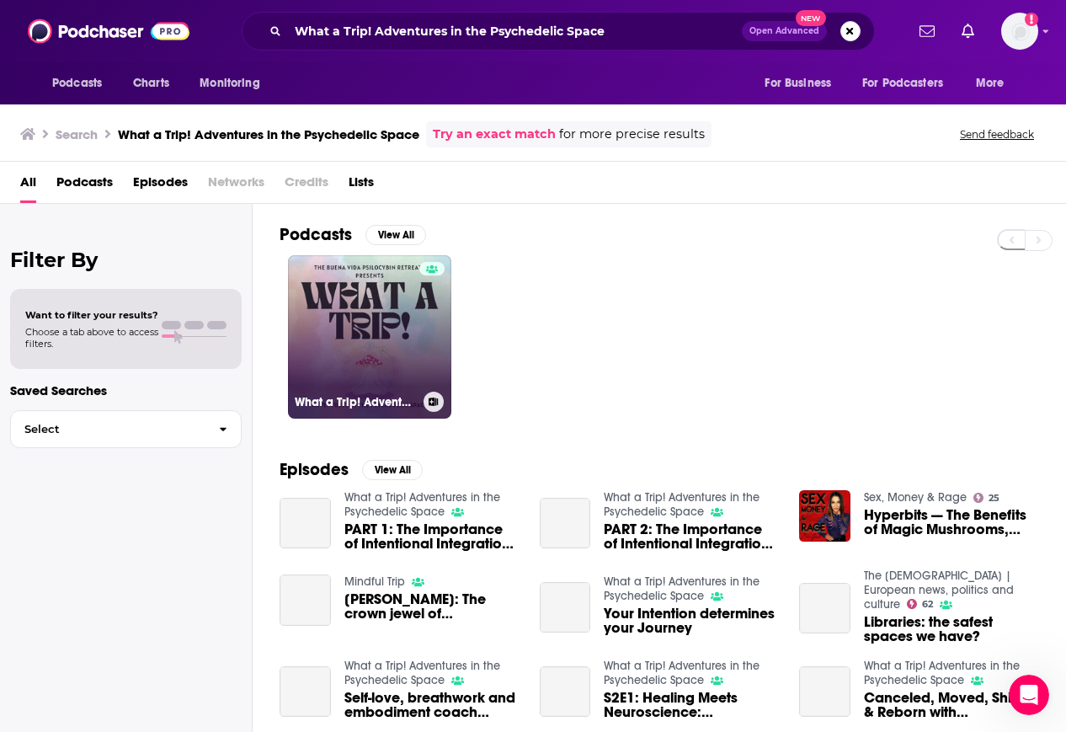
click at [373, 354] on link "What a Trip! Adventures in the Psychedelic Space" at bounding box center [369, 336] width 163 height 163
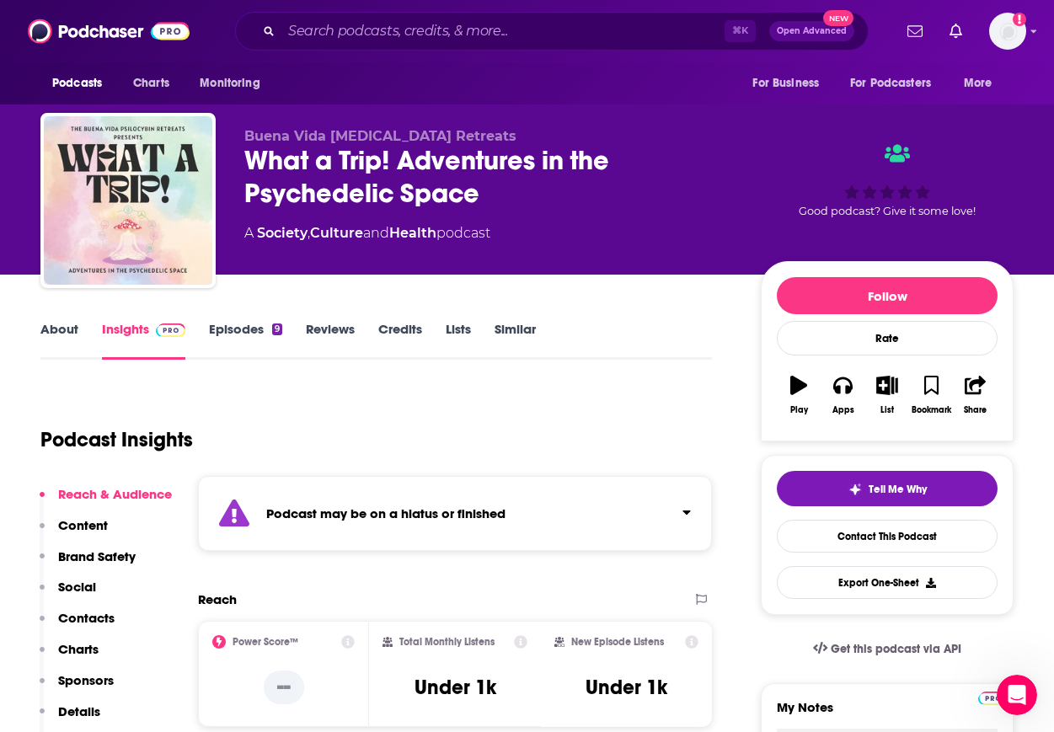
scroll to position [320, 0]
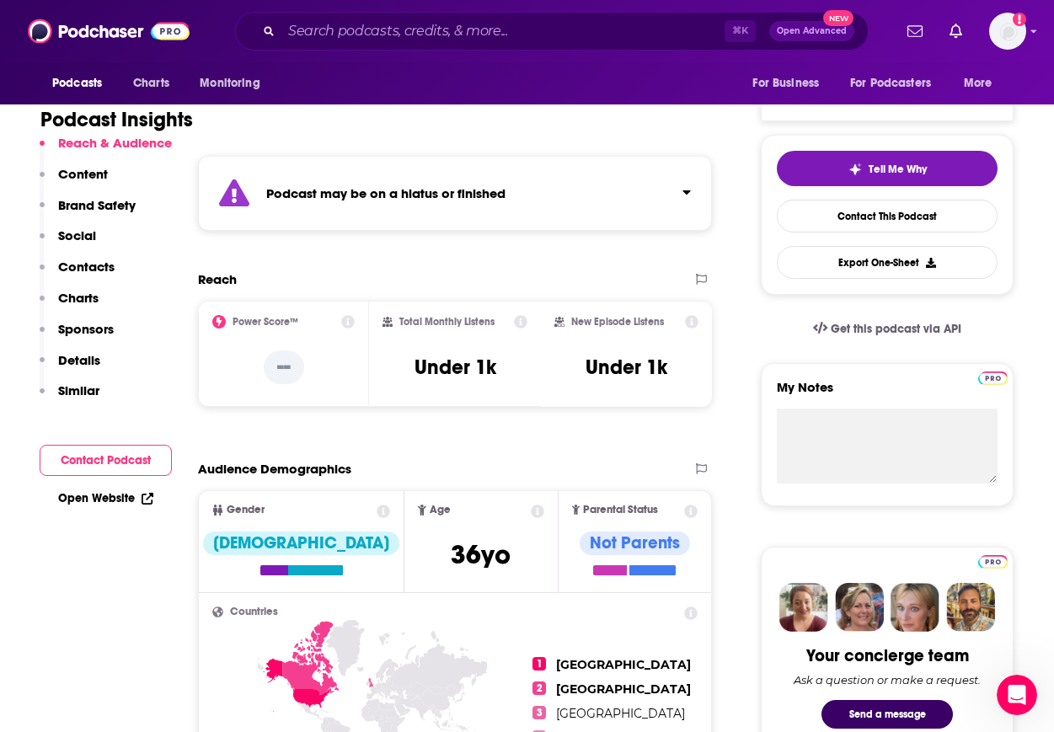
click at [105, 264] on p "Contacts" at bounding box center [86, 267] width 56 height 16
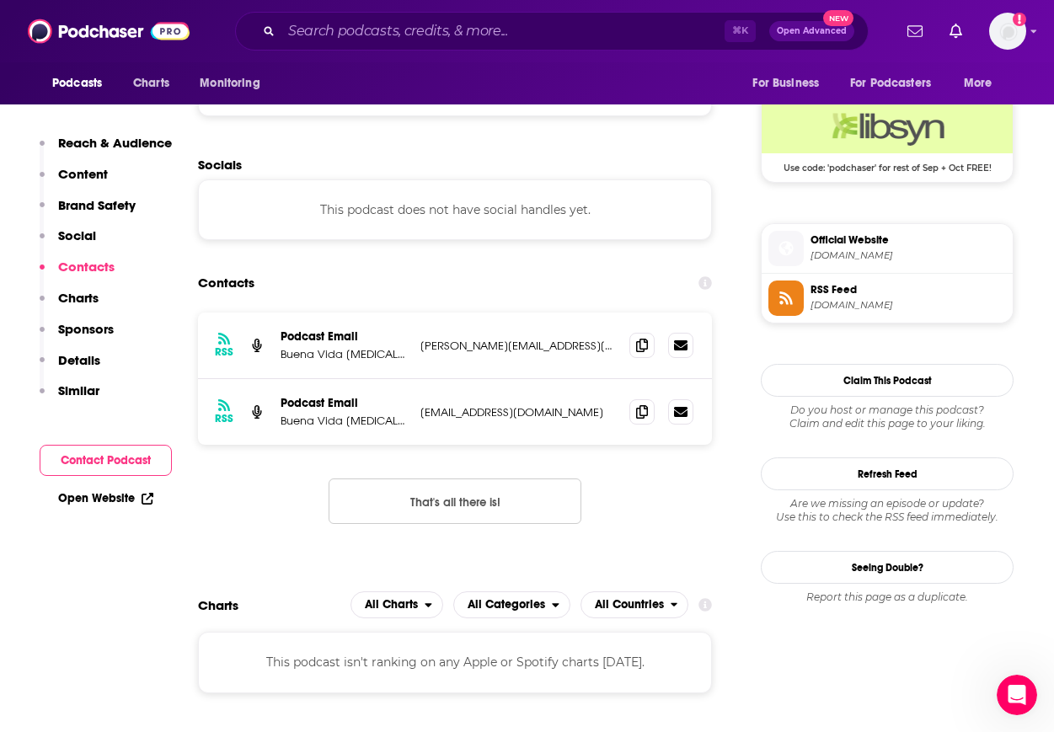
scroll to position [1393, 0]
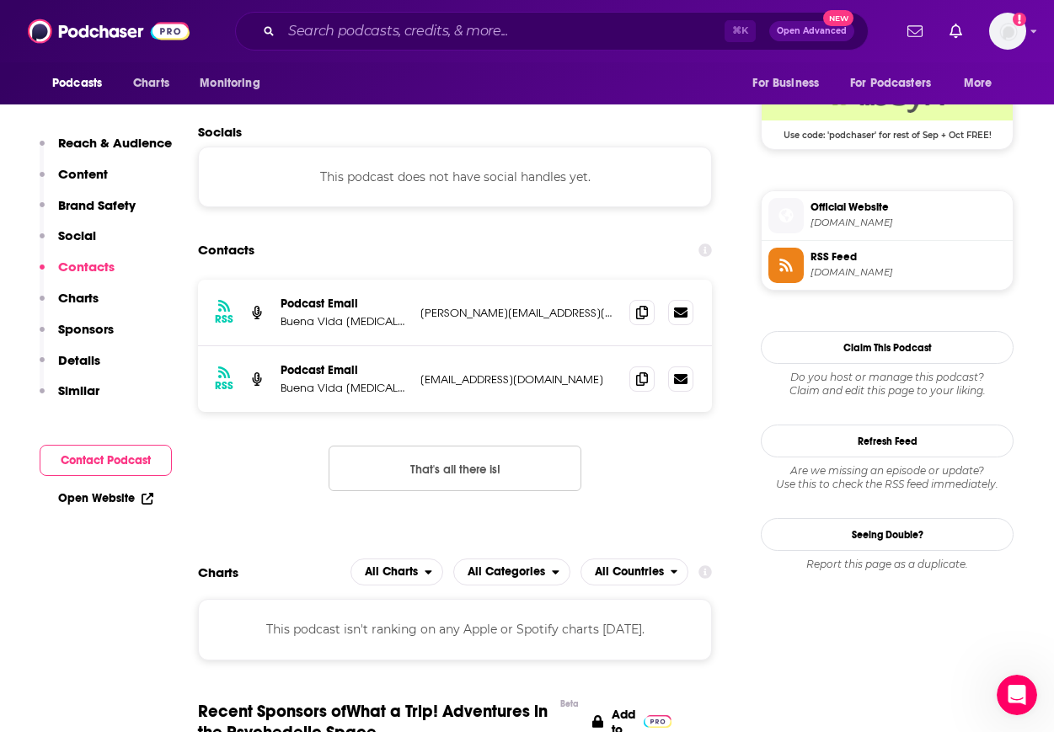
click at [120, 142] on p "Reach & Audience" at bounding box center [115, 143] width 114 height 16
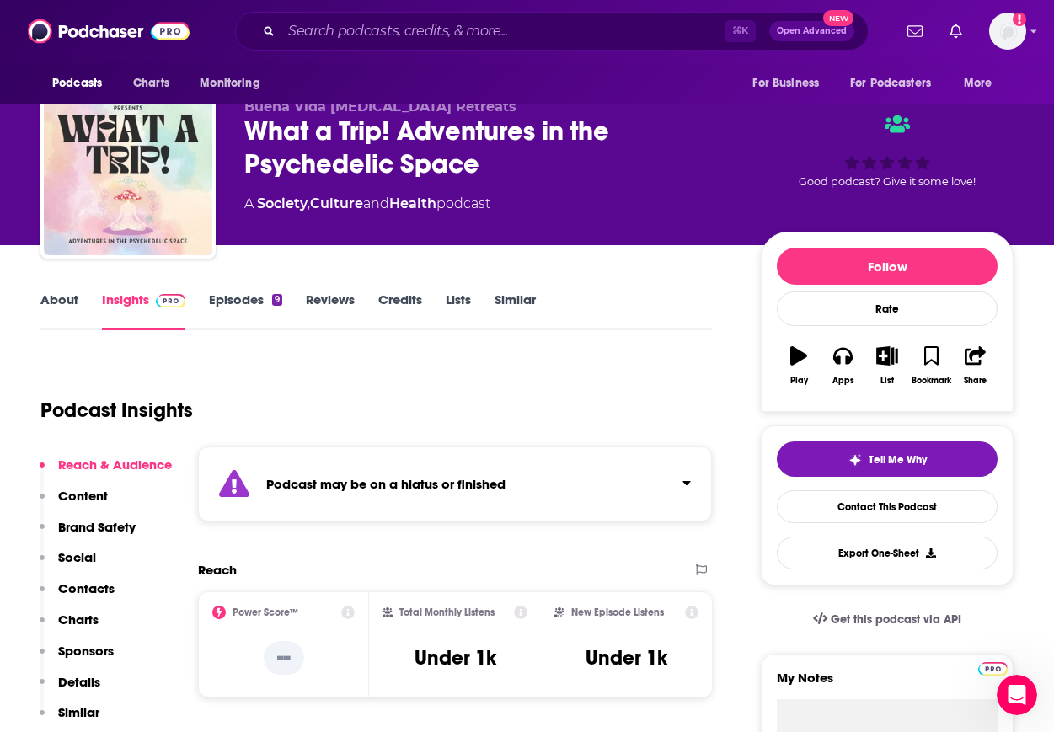
scroll to position [0, 0]
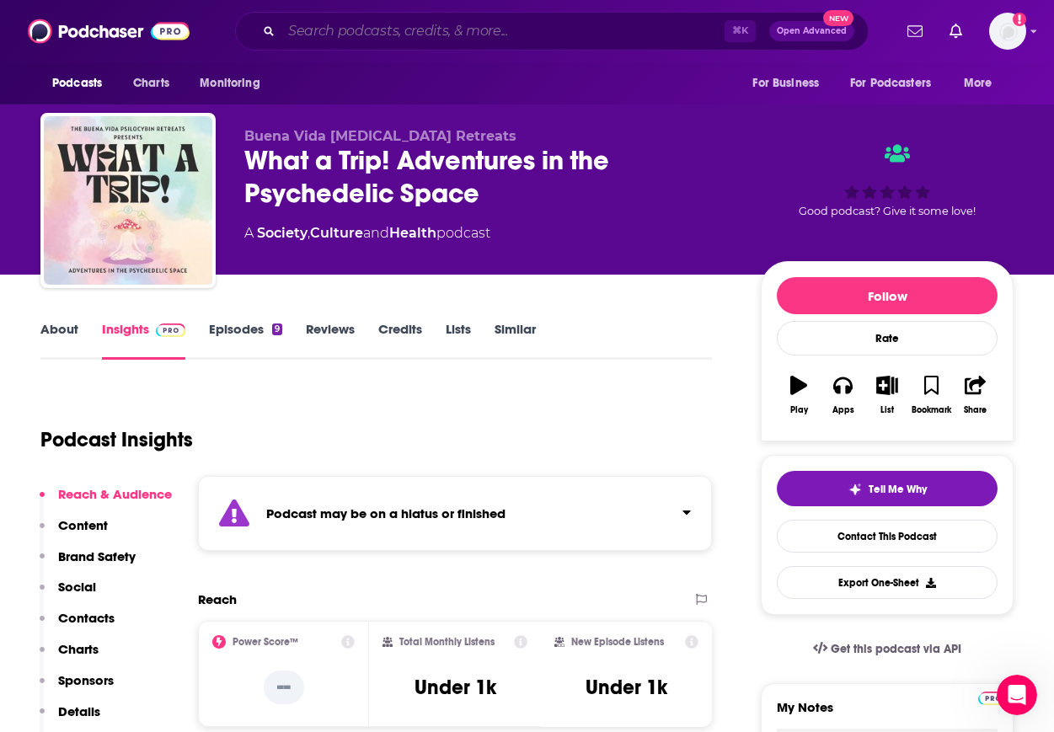
click at [448, 29] on input "Search podcasts, credits, & more..." at bounding box center [502, 31] width 443 height 27
paste input "Psychedelic Conversations"
type input "Psychedelic Conversations"
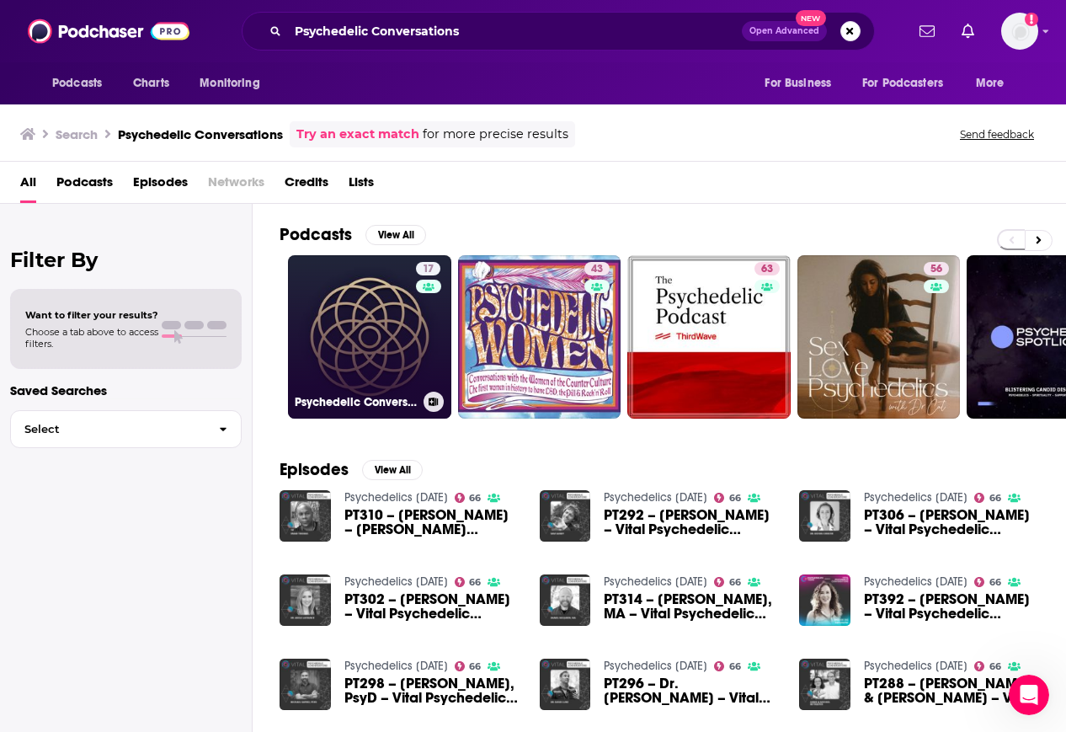
click at [402, 365] on link "17 Psychedelic Conversations" at bounding box center [369, 336] width 163 height 163
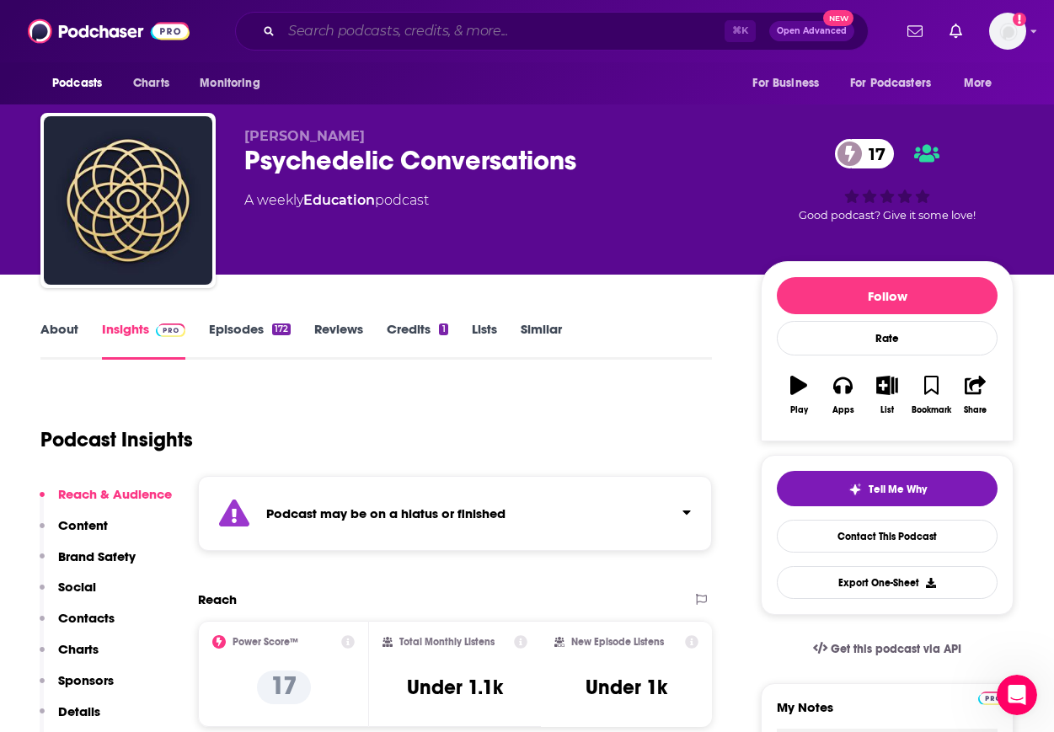
click at [374, 23] on input "Search podcasts, credits, & more..." at bounding box center [502, 31] width 443 height 27
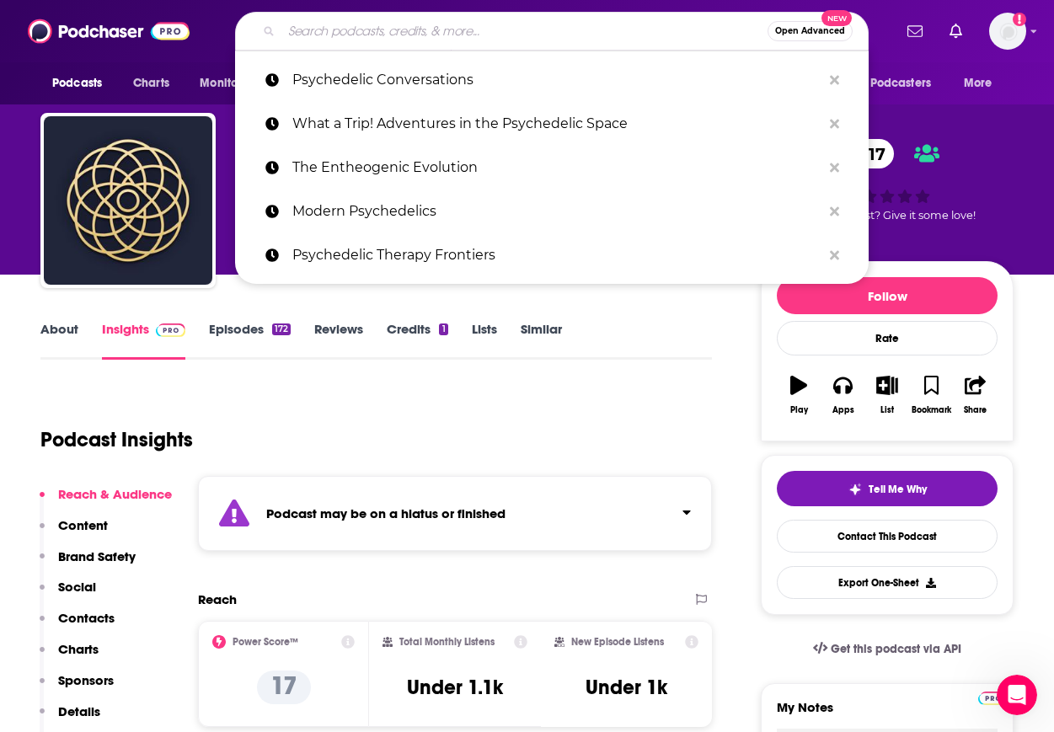
click at [375, 24] on input "Search podcasts, credits, & more..." at bounding box center [524, 31] width 486 height 27
paste input "Psychable Podcast - Best of Psychedelic Therapy"
type input "Psychable Podcast - Best of Psychedelic Therapy"
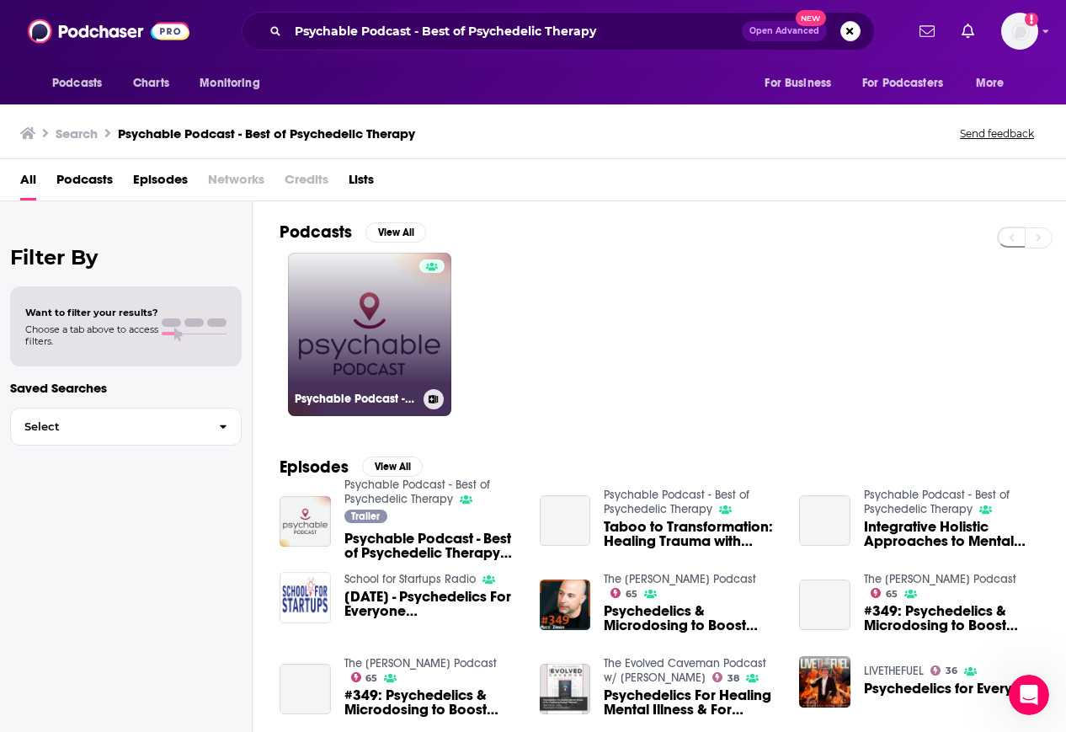
click at [366, 298] on link "Psychable Podcast - Best of Psychedelic Therapy" at bounding box center [369, 334] width 163 height 163
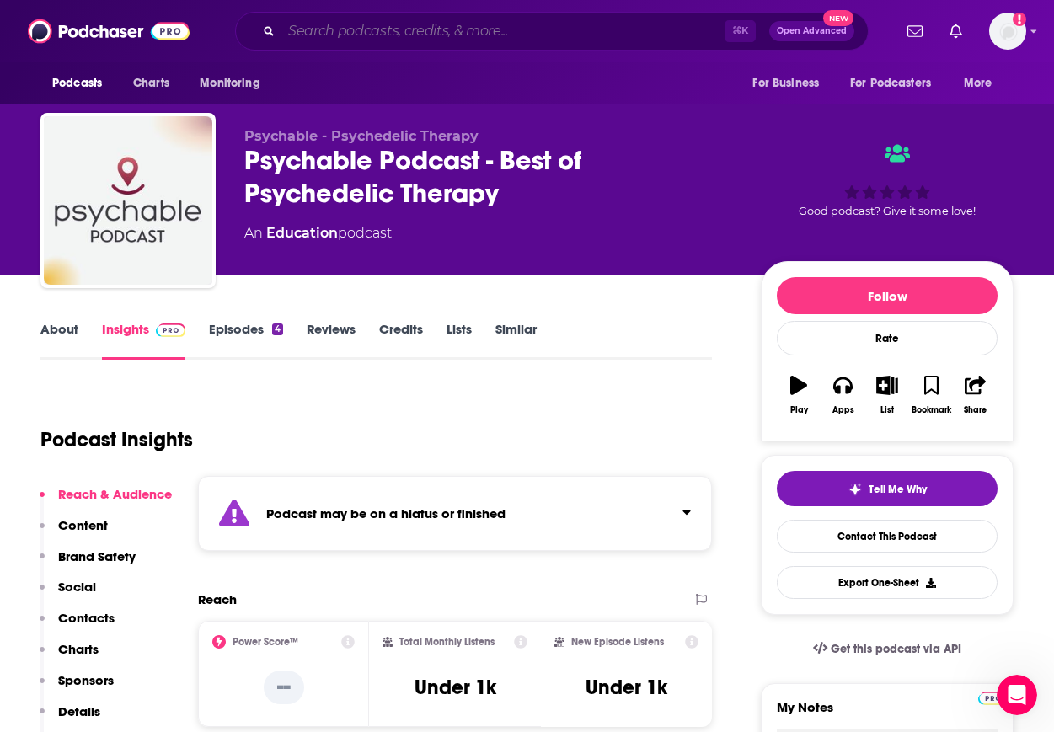
click at [462, 27] on input "Search podcasts, credits, & more..." at bounding box center [502, 31] width 443 height 27
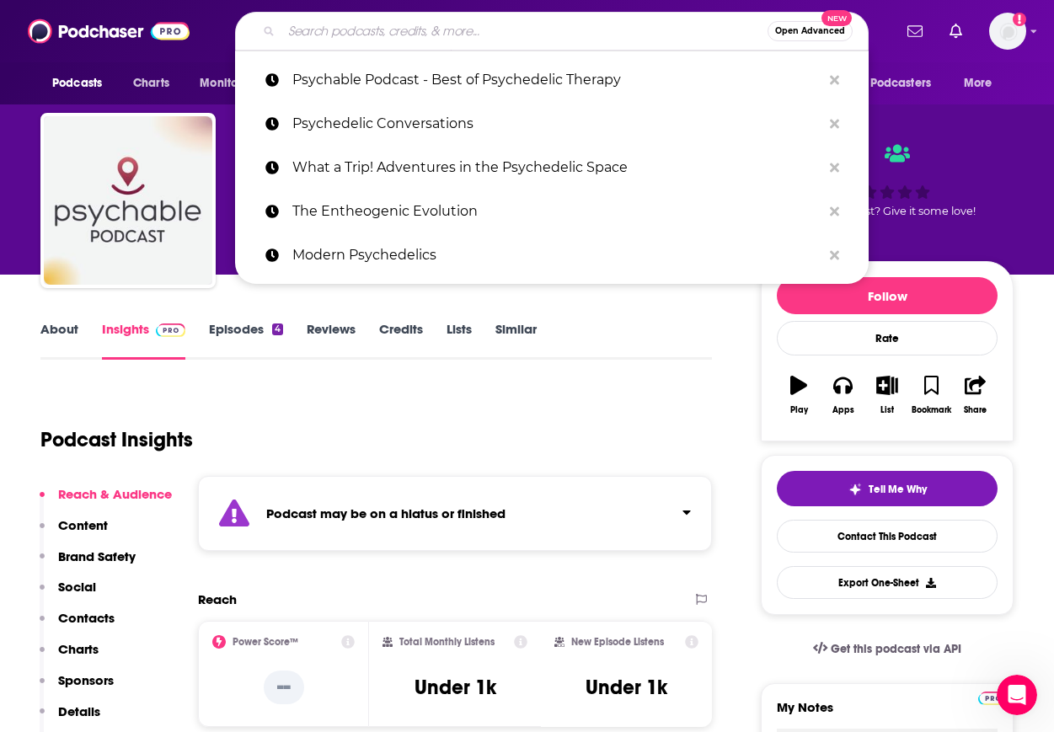
paste input "My Psychedelic Roots"
type input "My Psychedelic Roots"
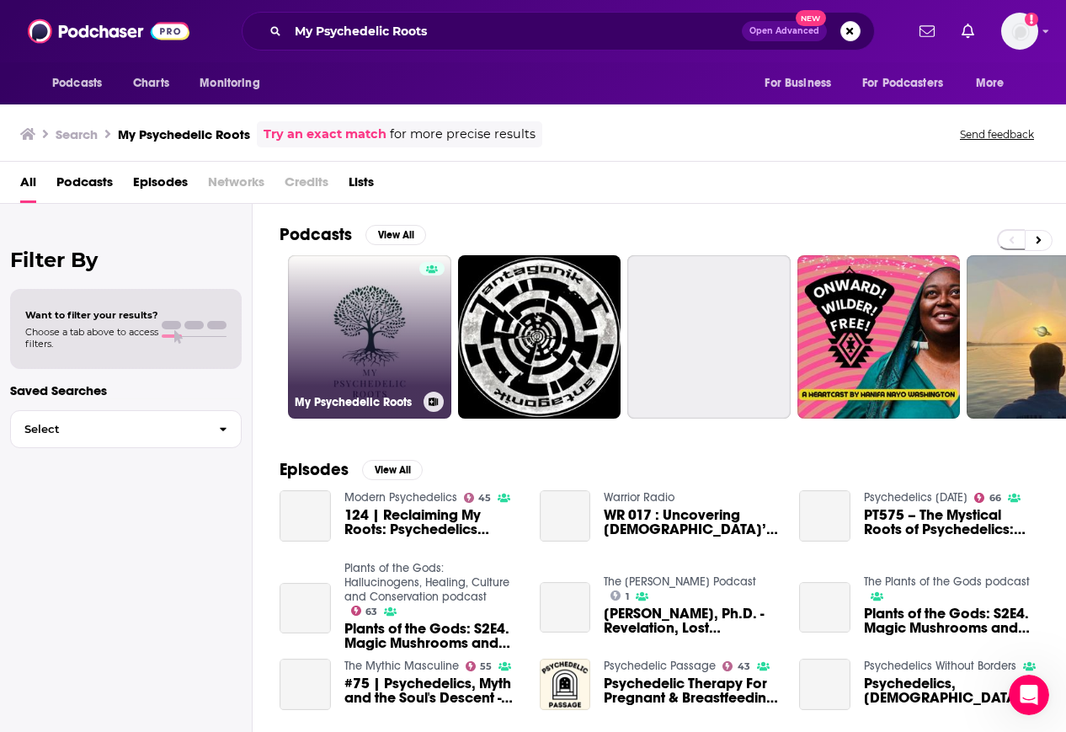
click at [339, 342] on link "My Psychedelic Roots" at bounding box center [369, 336] width 163 height 163
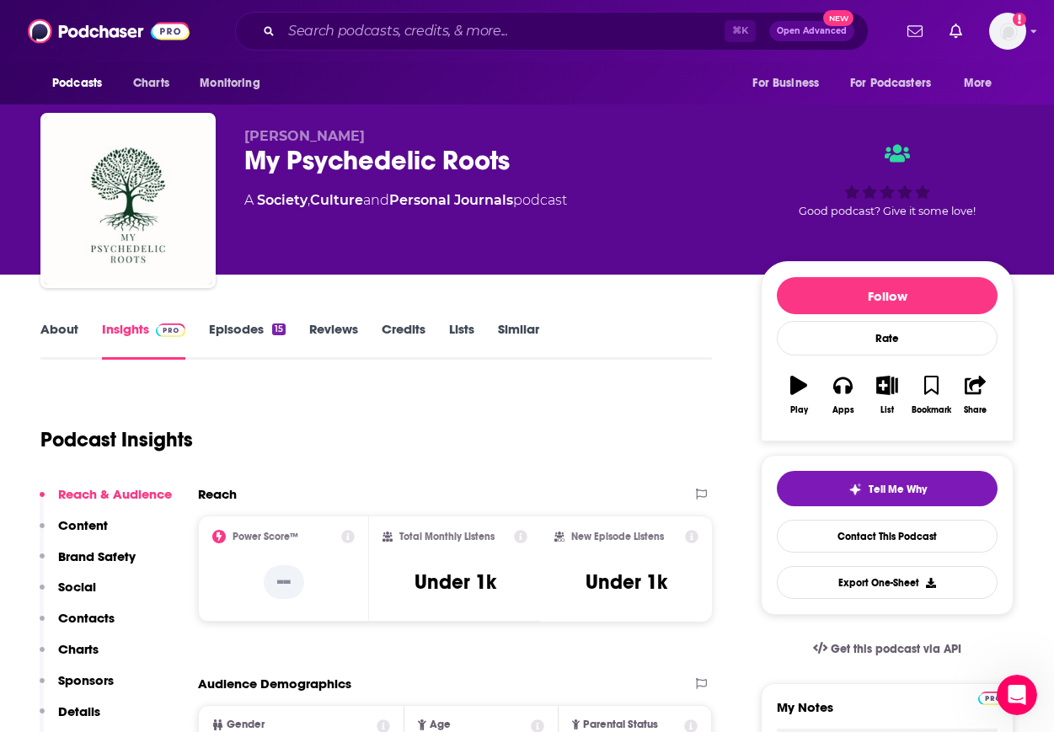
click at [107, 610] on p "Contacts" at bounding box center [86, 618] width 56 height 16
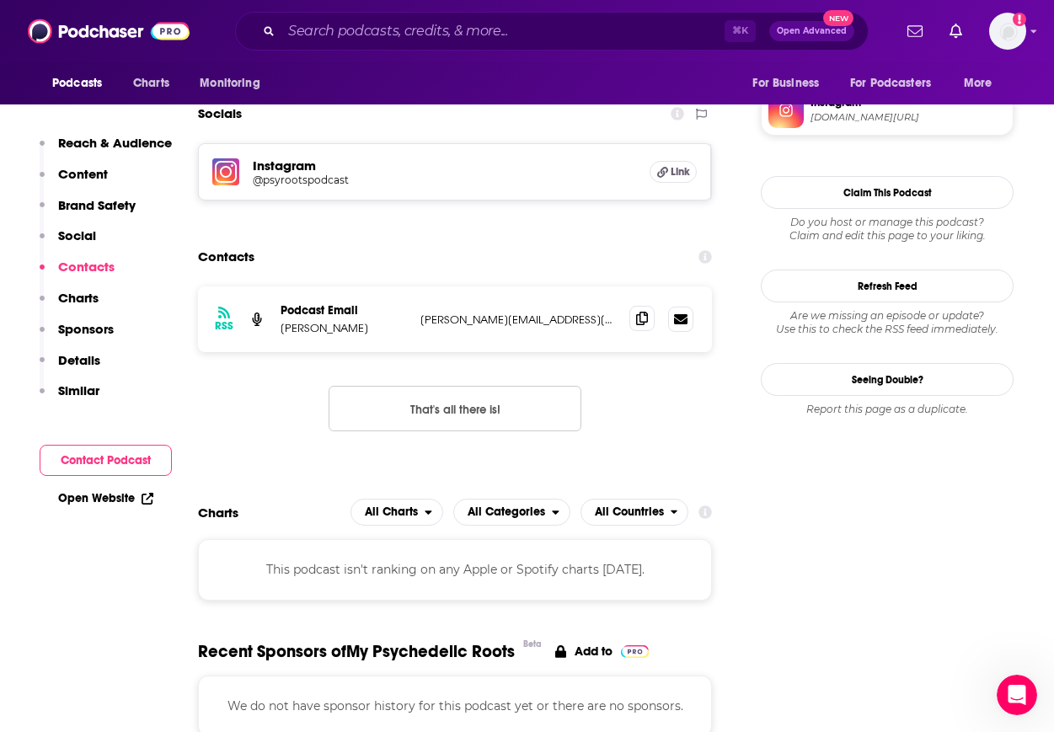
scroll to position [1316, 0]
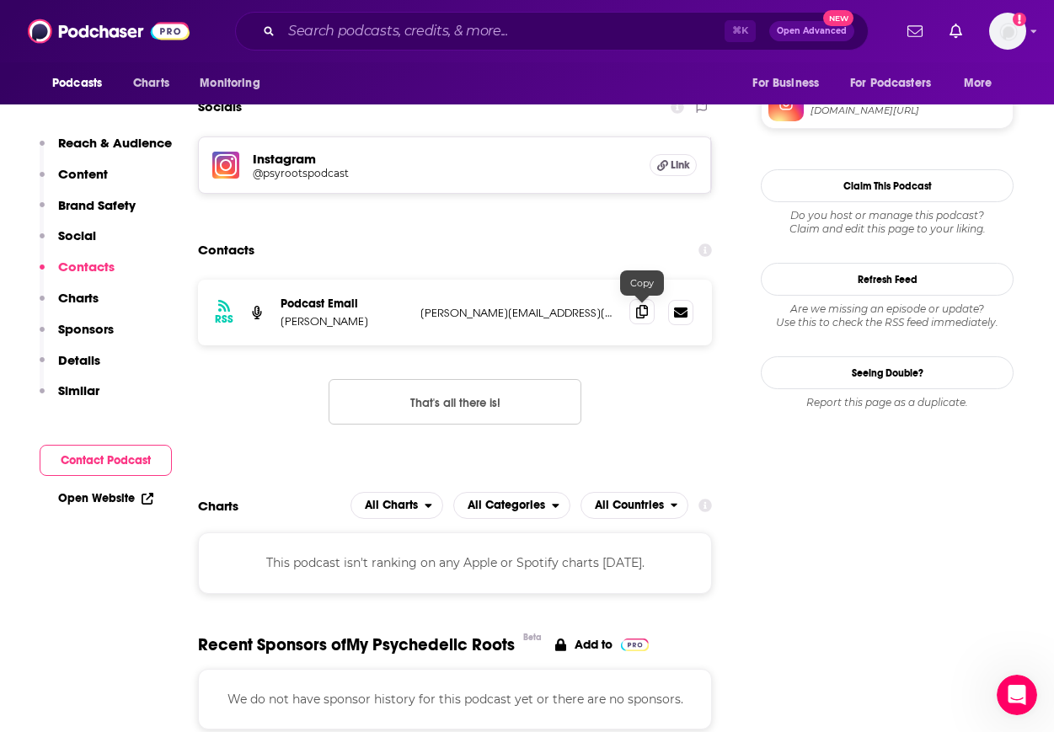
click at [638, 312] on icon at bounding box center [642, 311] width 12 height 13
click at [387, 33] on input "Search podcasts, credits, & more..." at bounding box center [502, 31] width 443 height 27
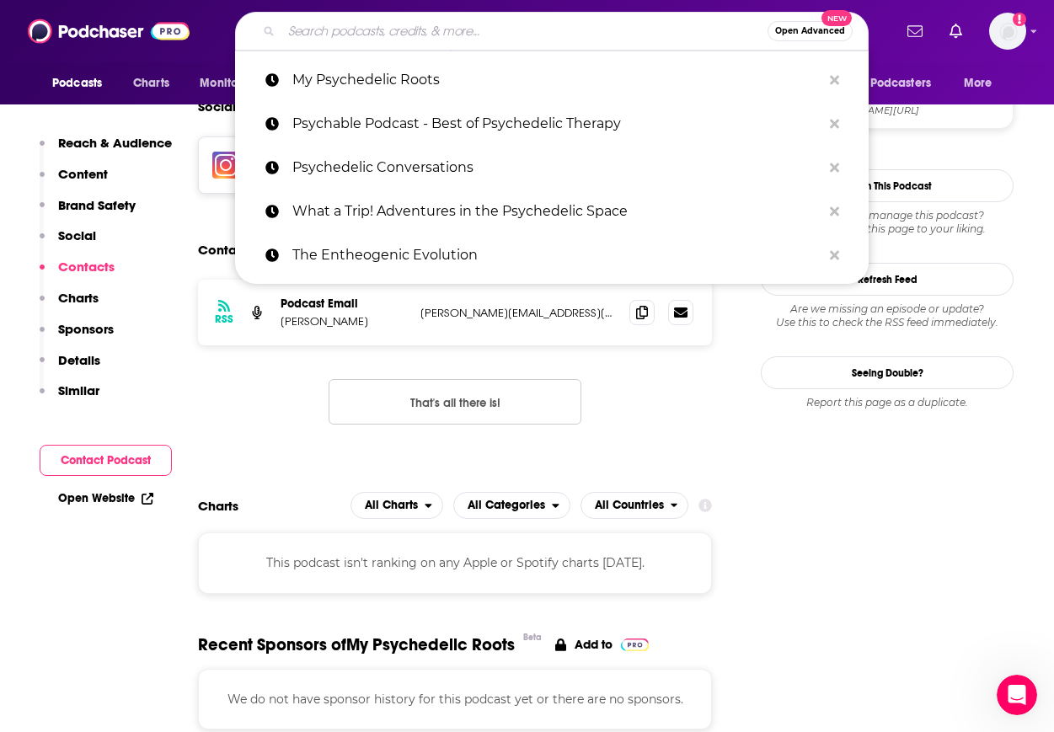
paste input "Psychedelic Brain Science"
type input "Psychedelic Brain Science"
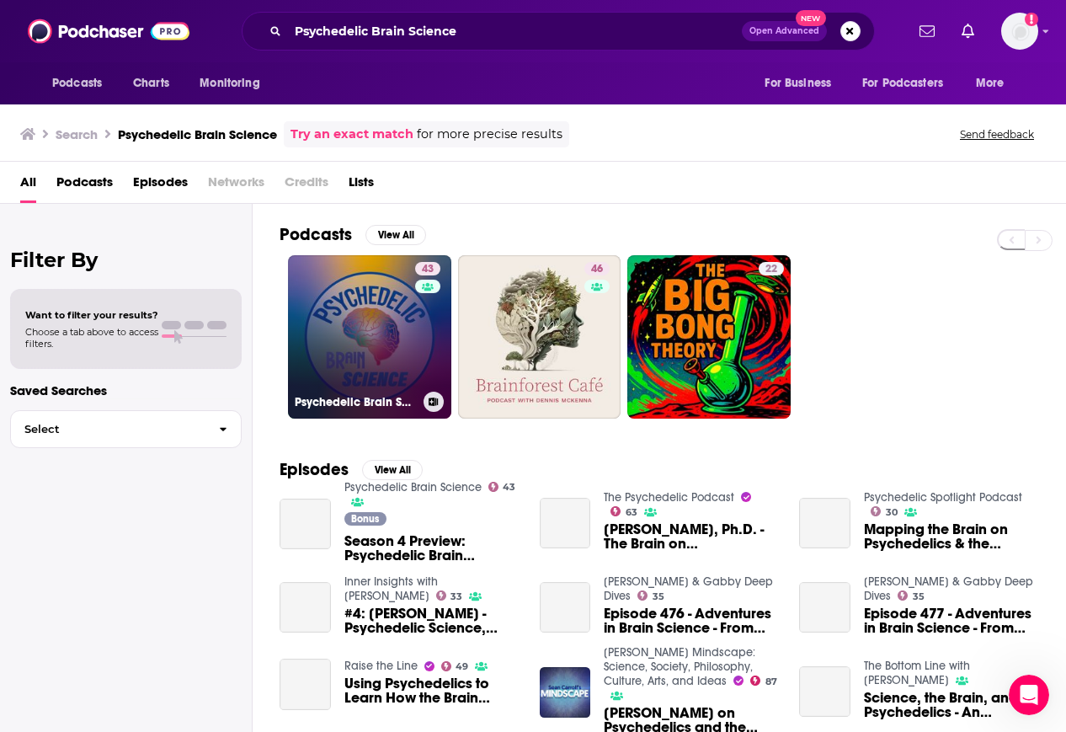
click at [361, 339] on link "43 Psychedelic Brain Science" at bounding box center [369, 336] width 163 height 163
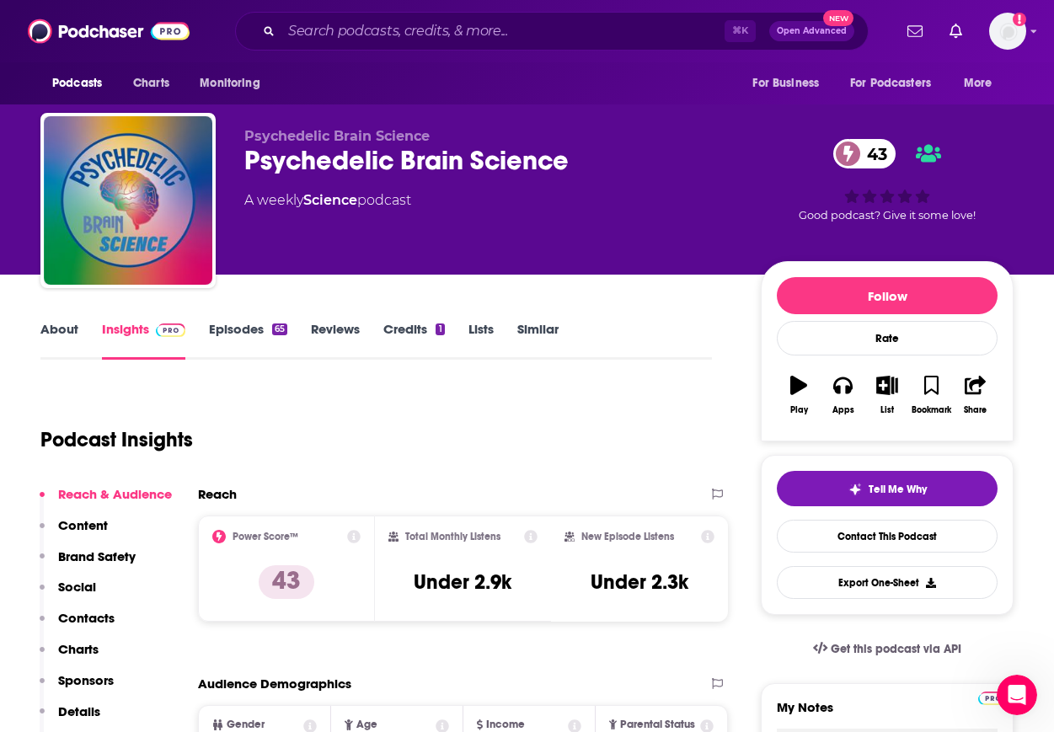
click at [105, 622] on p "Contacts" at bounding box center [86, 618] width 56 height 16
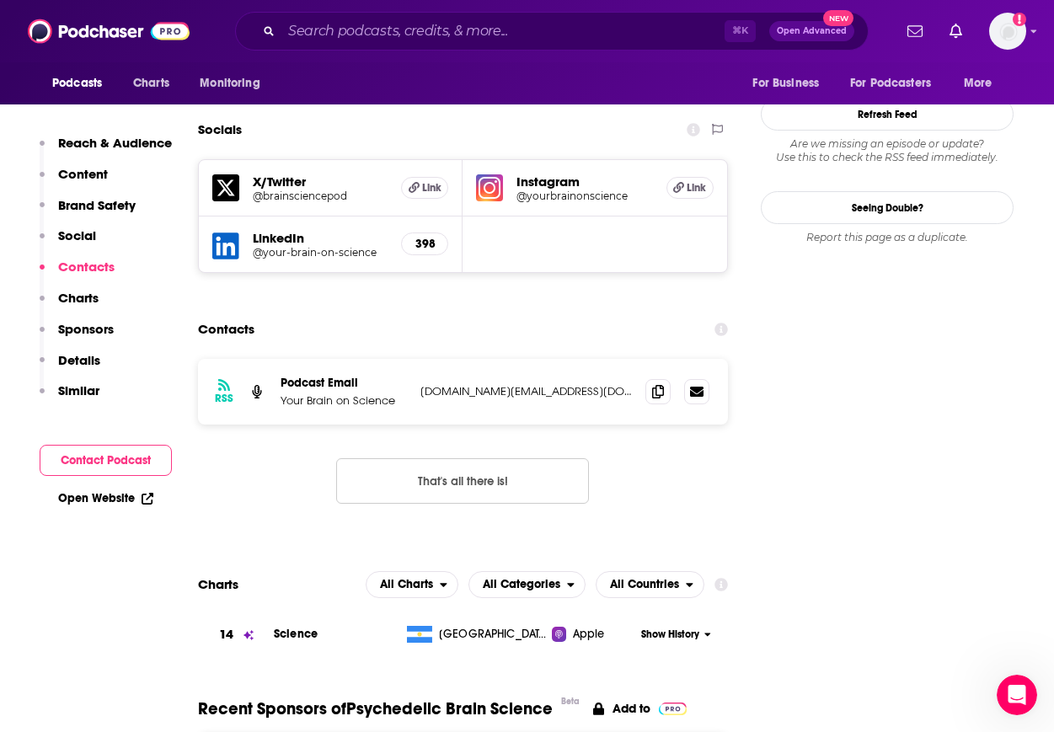
scroll to position [1582, 0]
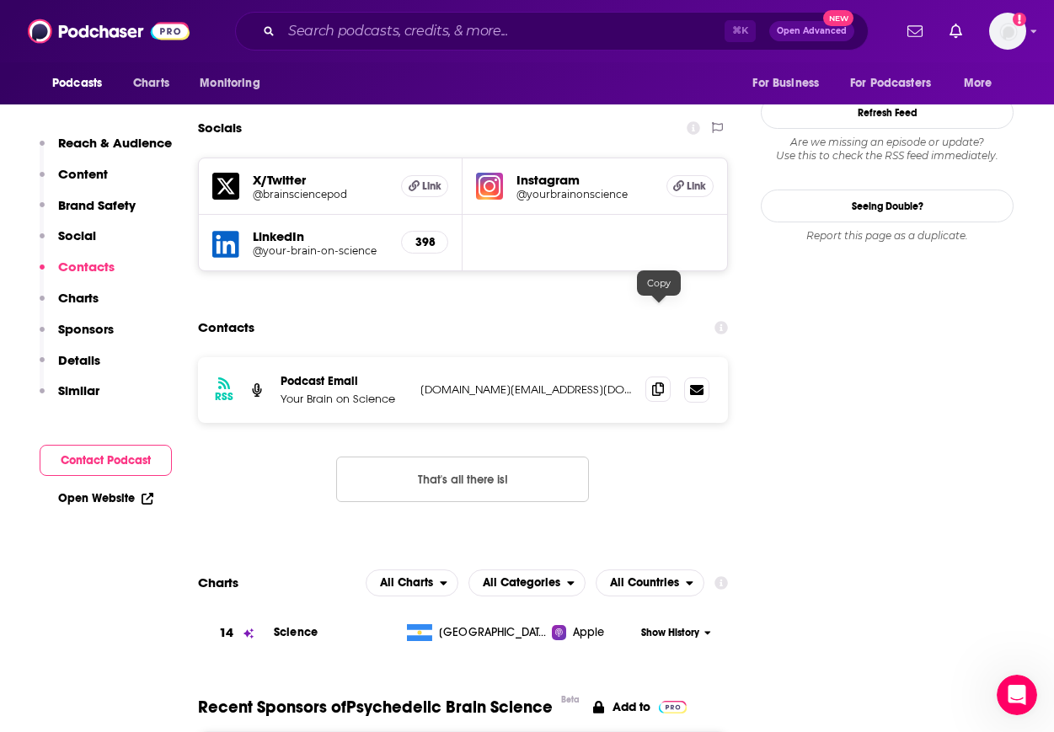
click at [661, 382] on icon at bounding box center [658, 388] width 12 height 13
